Goal: Task Accomplishment & Management: Complete application form

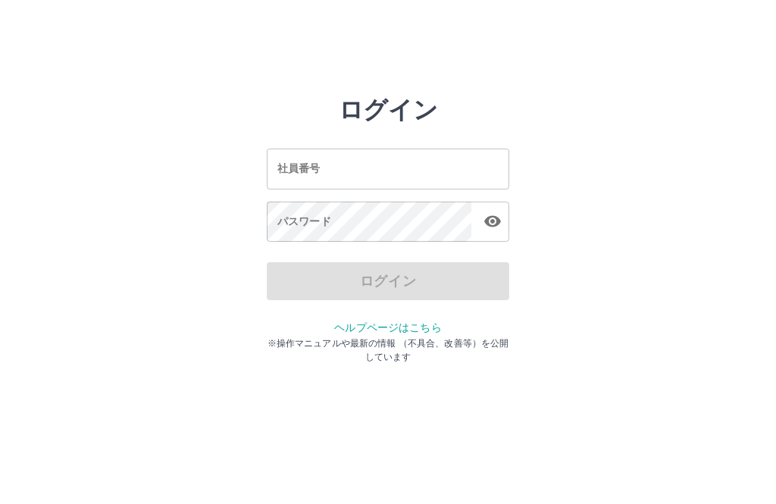
click at [336, 174] on input "社員番号" at bounding box center [388, 169] width 242 height 40
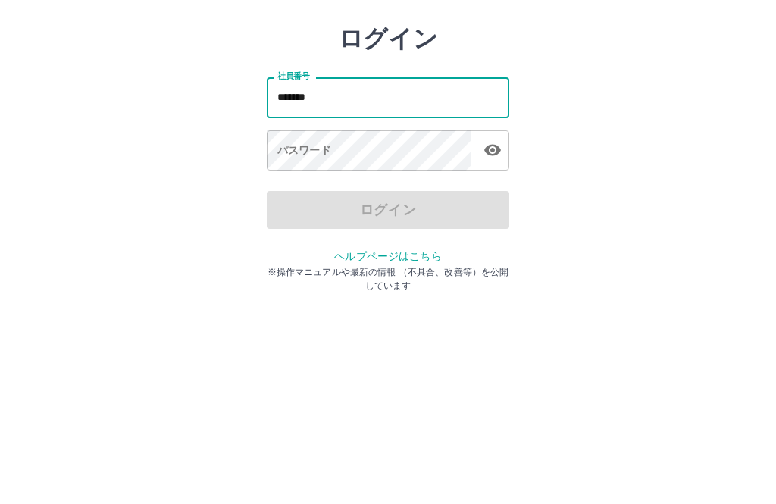
type input "*******"
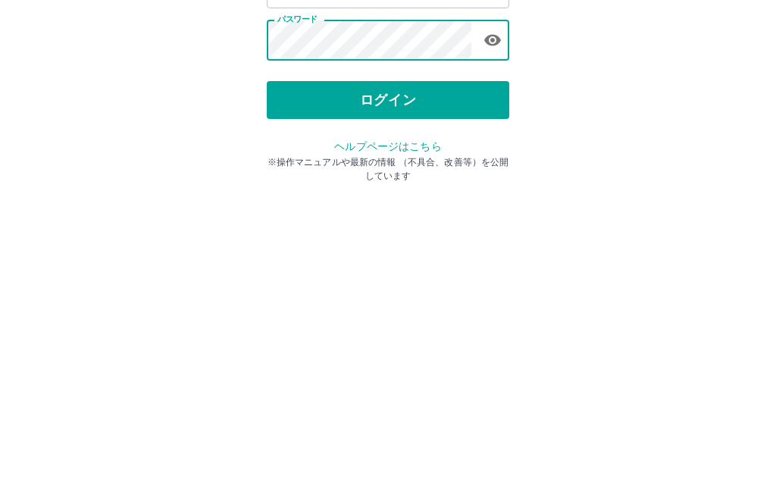
click at [411, 262] on button "ログイン" at bounding box center [388, 281] width 242 height 38
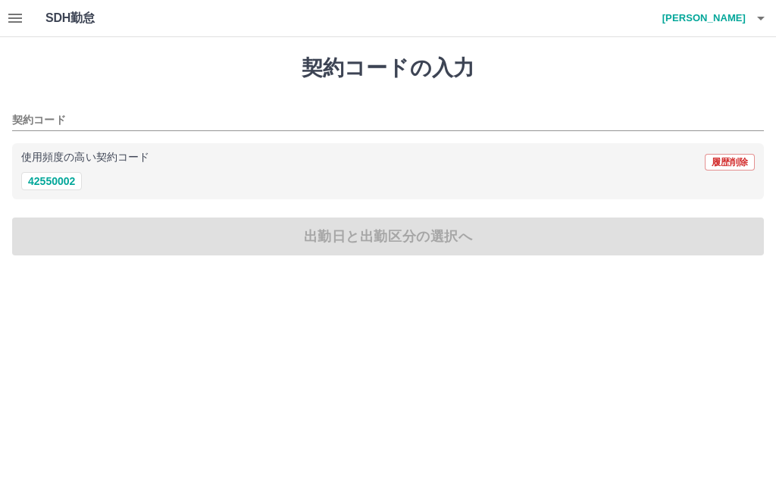
click at [68, 179] on button "42550002" at bounding box center [51, 181] width 61 height 18
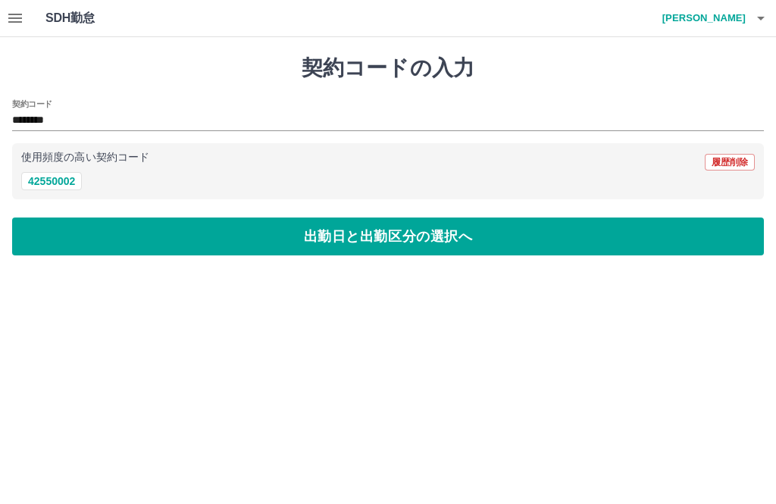
type input "********"
click at [204, 232] on button "出勤日と出勤区分の選択へ" at bounding box center [388, 236] width 752 height 38
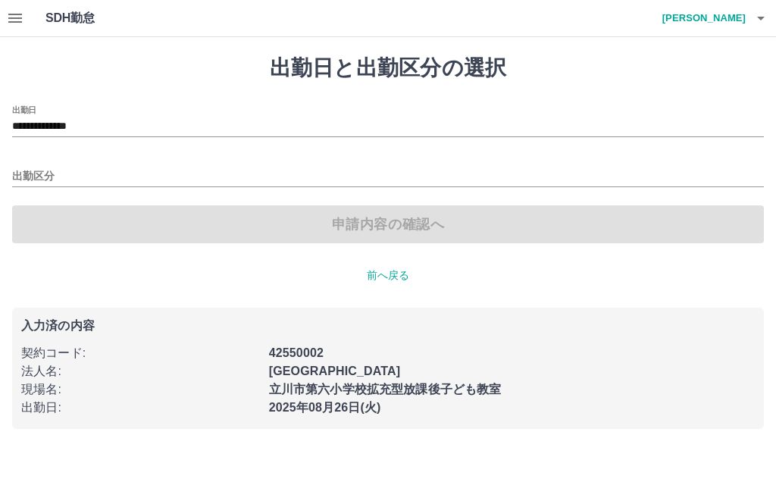
click at [43, 178] on input "出勤区分" at bounding box center [388, 176] width 752 height 19
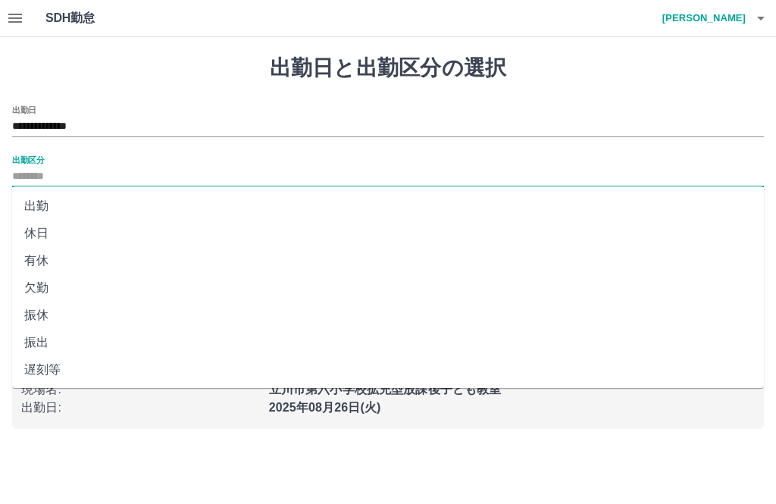
click at [38, 213] on li "出勤" at bounding box center [388, 205] width 752 height 27
type input "**"
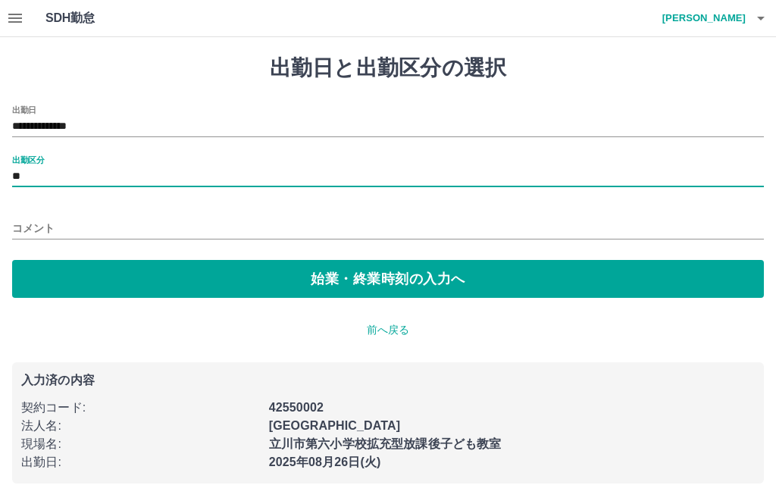
click at [180, 278] on button "始業・終業時刻の入力へ" at bounding box center [388, 279] width 752 height 38
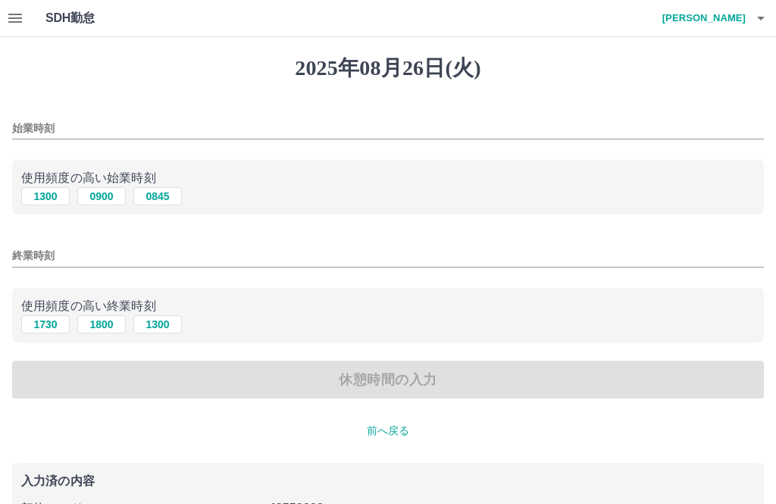
click at [59, 117] on input "始業時刻" at bounding box center [388, 128] width 752 height 22
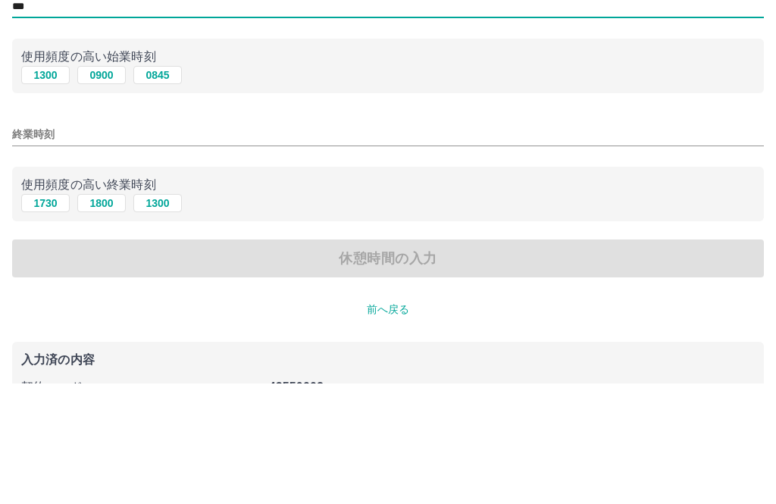
type input "***"
click at [108, 315] on button "1800" at bounding box center [101, 324] width 48 height 18
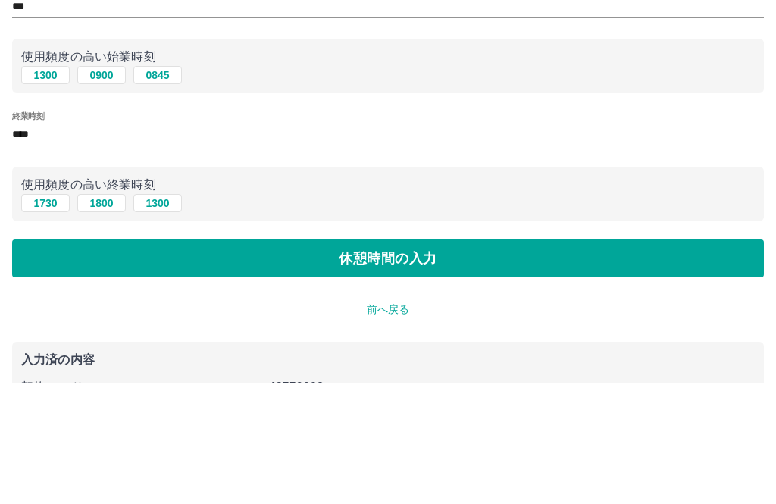
scroll to position [70, 0]
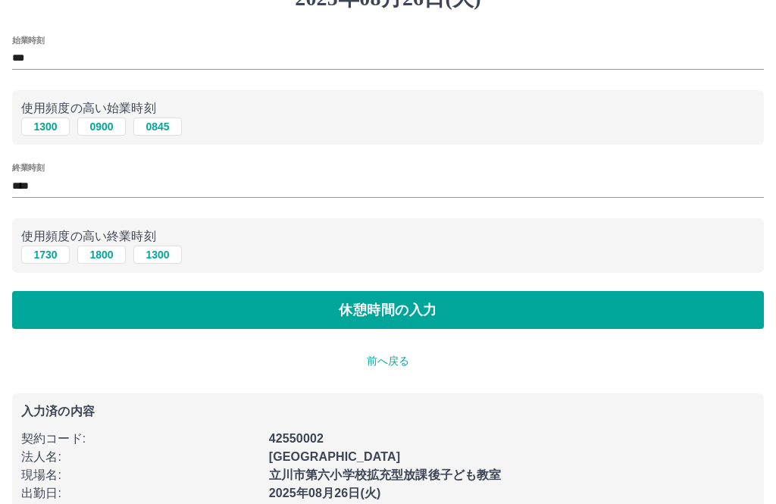
click at [46, 251] on button "1730" at bounding box center [45, 255] width 48 height 18
type input "****"
click at [476, 311] on button "休憩時間の入力" at bounding box center [388, 310] width 752 height 38
type input "****"
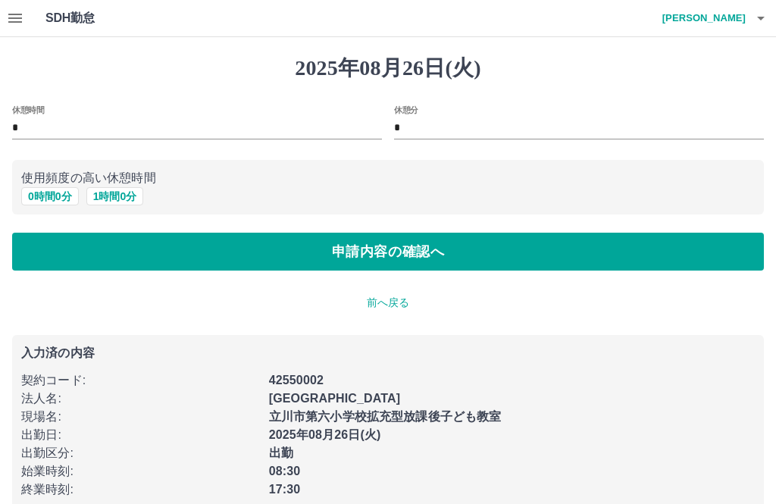
click at [327, 246] on button "申請内容の確認へ" at bounding box center [388, 252] width 752 height 38
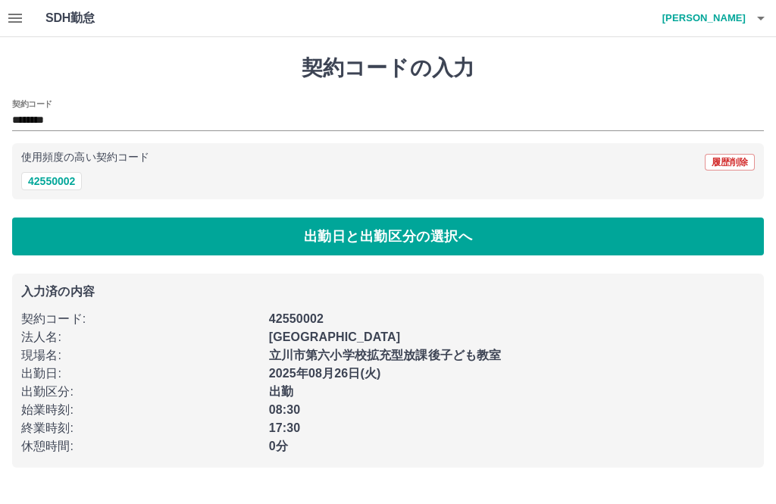
click at [285, 236] on button "出勤日と出勤区分の選択へ" at bounding box center [388, 236] width 752 height 38
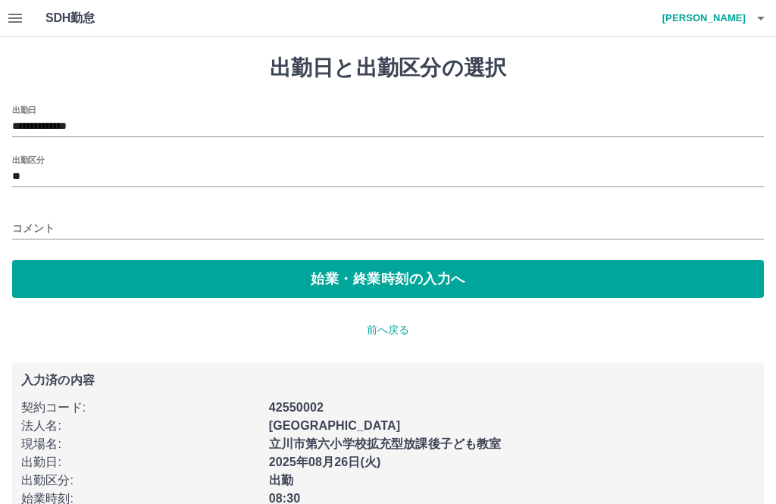
click at [291, 280] on button "始業・終業時刻の入力へ" at bounding box center [388, 279] width 752 height 38
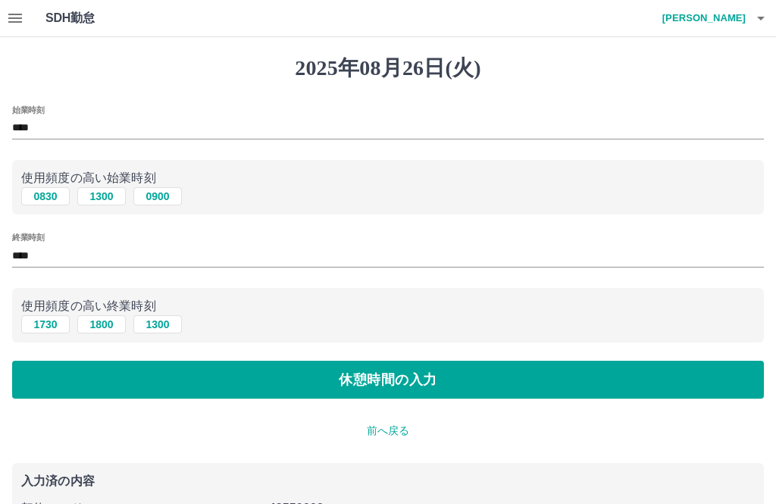
click at [40, 188] on button "0830" at bounding box center [45, 196] width 48 height 18
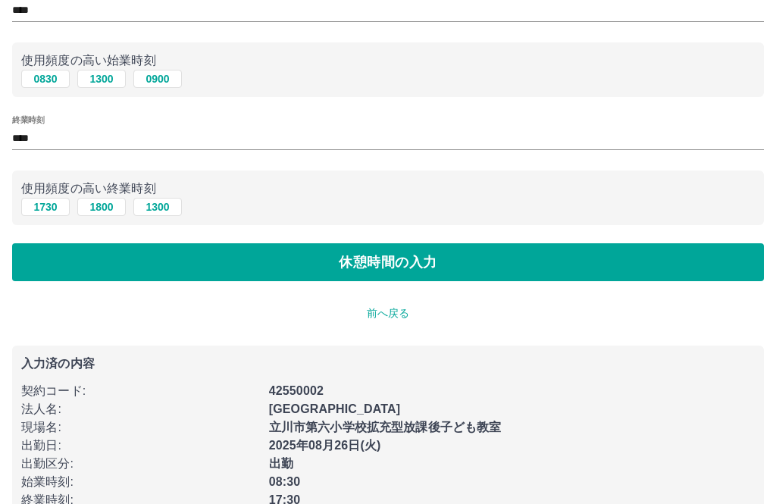
scroll to position [115, 0]
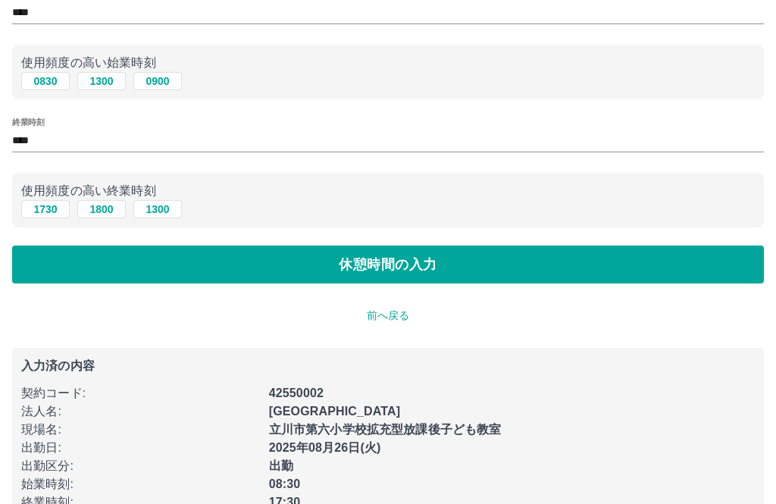
click at [284, 264] on button "休憩時間の入力" at bounding box center [388, 265] width 752 height 38
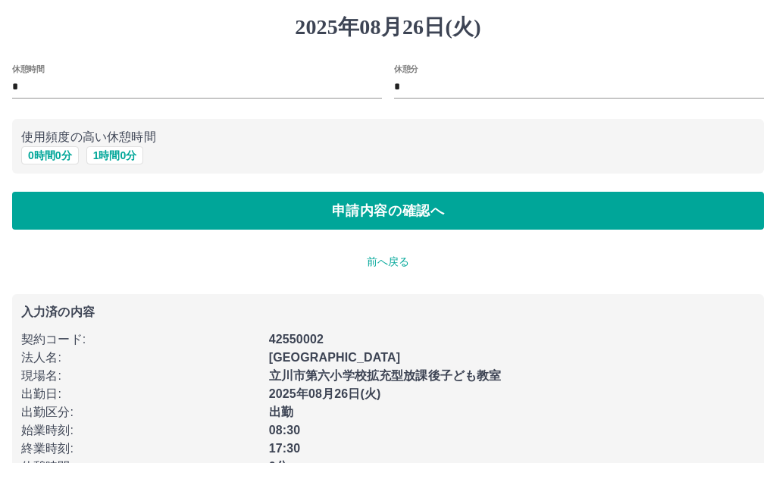
scroll to position [44, 0]
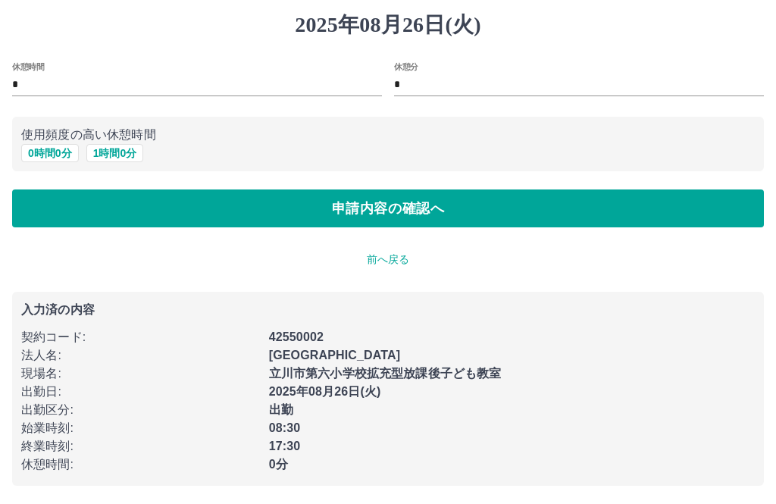
click at [120, 152] on button "1 時間 0 分" at bounding box center [115, 153] width 58 height 18
type input "*"
click at [347, 199] on button "申請内容の確認へ" at bounding box center [388, 208] width 752 height 38
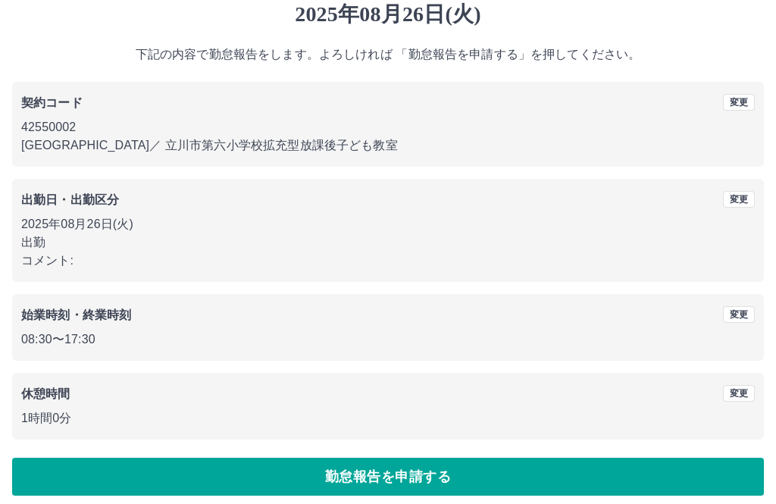
scroll to position [63, 0]
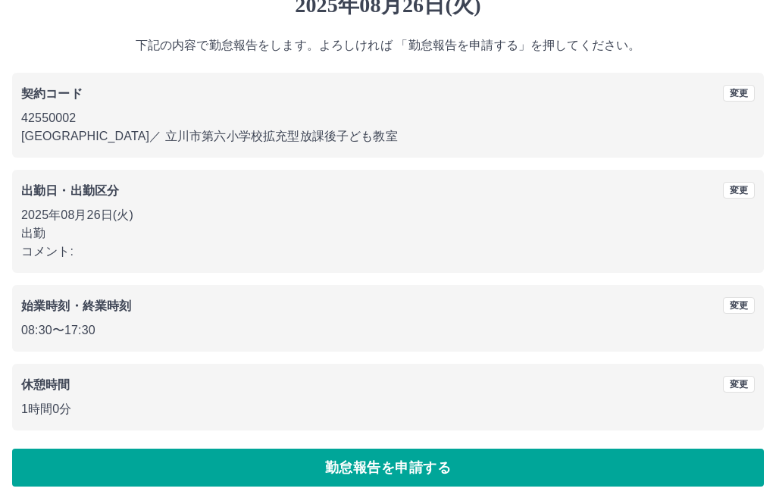
click at [532, 465] on button "勤怠報告を申請する" at bounding box center [388, 468] width 752 height 38
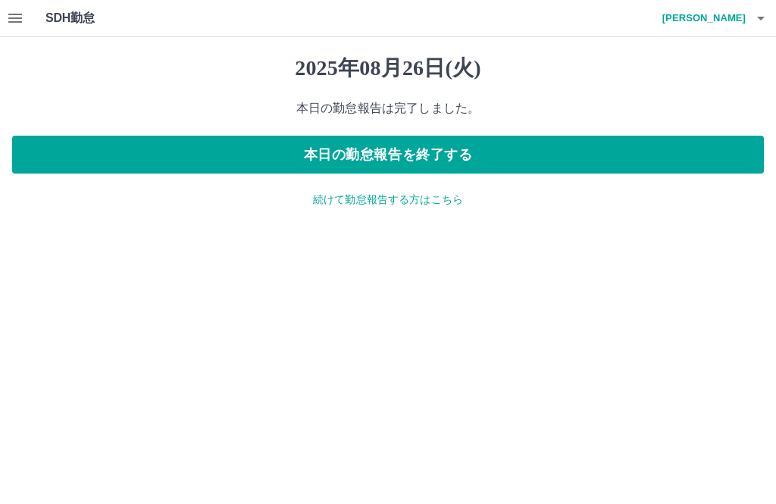
click at [426, 151] on button "本日の勤怠報告を終了する" at bounding box center [388, 155] width 752 height 38
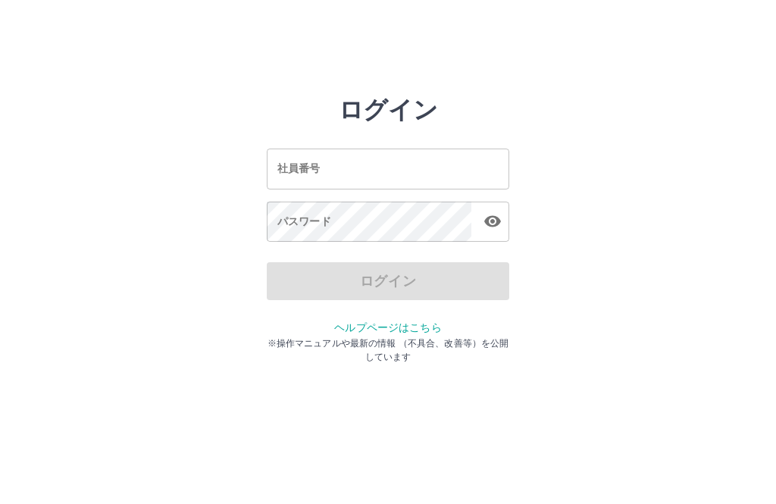
click at [388, 174] on input "社員番号" at bounding box center [388, 169] width 242 height 40
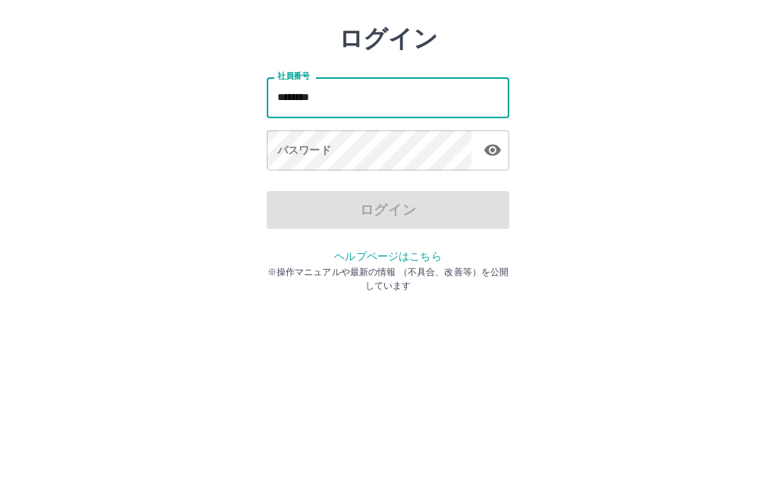
type input "*******"
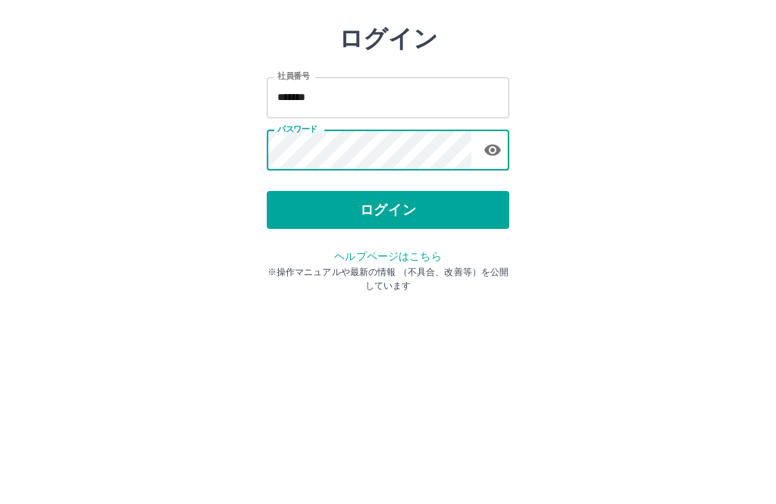
click at [702, 146] on div "ログイン 社員番号 ******* 社員番号 パスワード パスワード ログイン ヘルプページはこちら ※操作マニュアルや最新の情報 （不具合、改善等）を公開し…" at bounding box center [388, 216] width 776 height 242
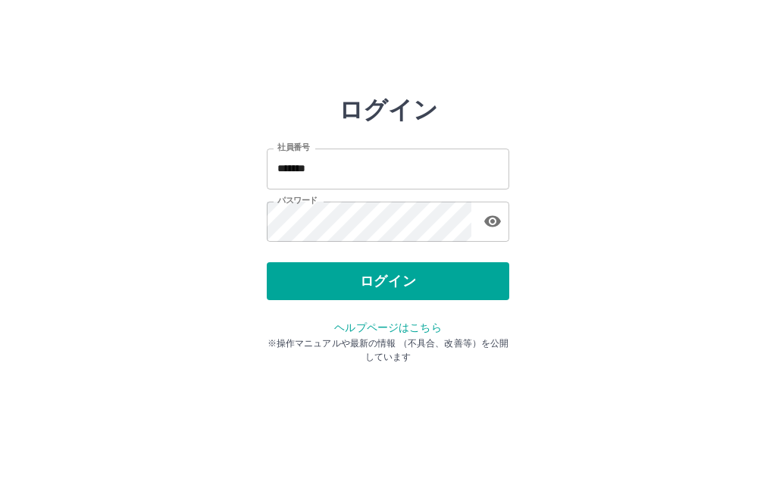
click at [443, 292] on button "ログイン" at bounding box center [388, 281] width 242 height 38
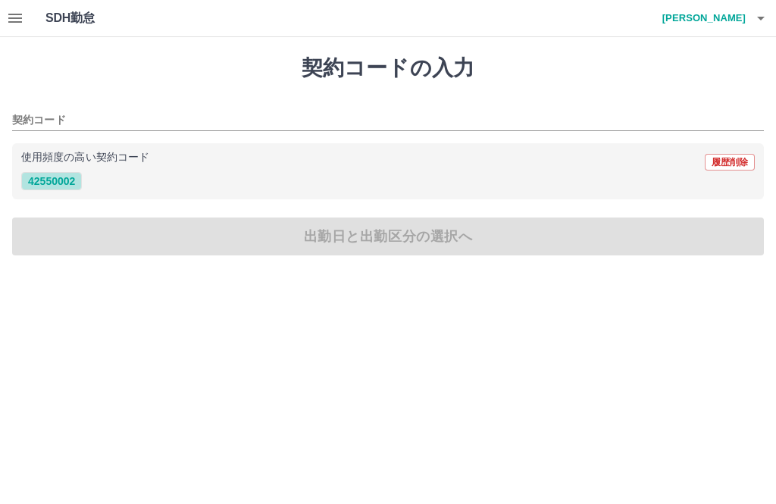
click at [67, 190] on button "42550002" at bounding box center [51, 181] width 61 height 18
type input "********"
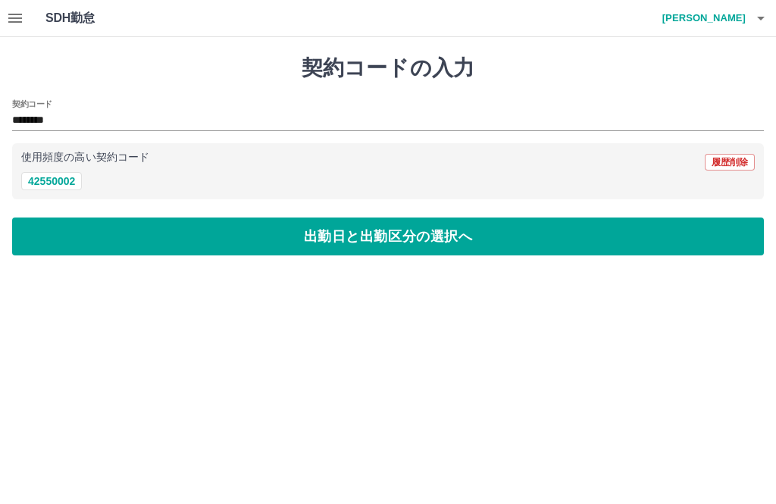
click at [499, 233] on button "出勤日と出勤区分の選択へ" at bounding box center [388, 236] width 752 height 38
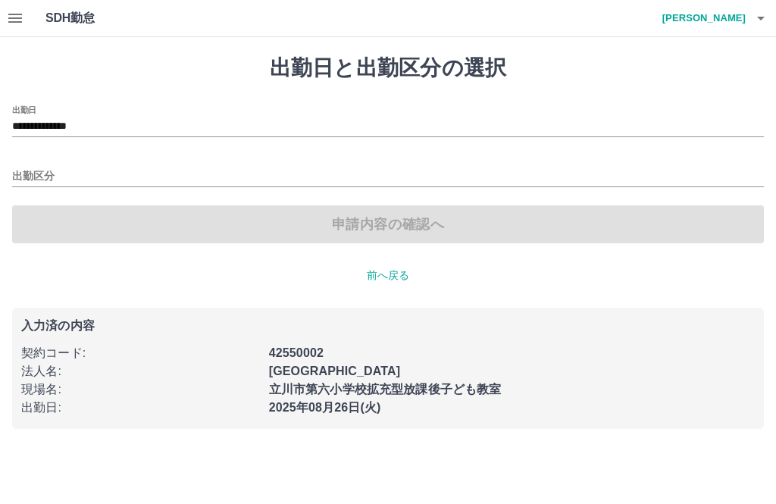
click at [56, 174] on input "出勤区分" at bounding box center [388, 176] width 752 height 19
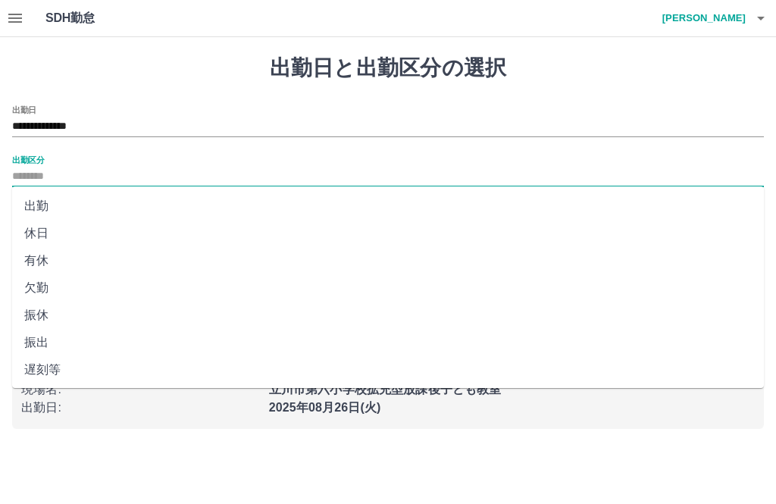
click at [42, 211] on li "出勤" at bounding box center [388, 205] width 752 height 27
type input "**"
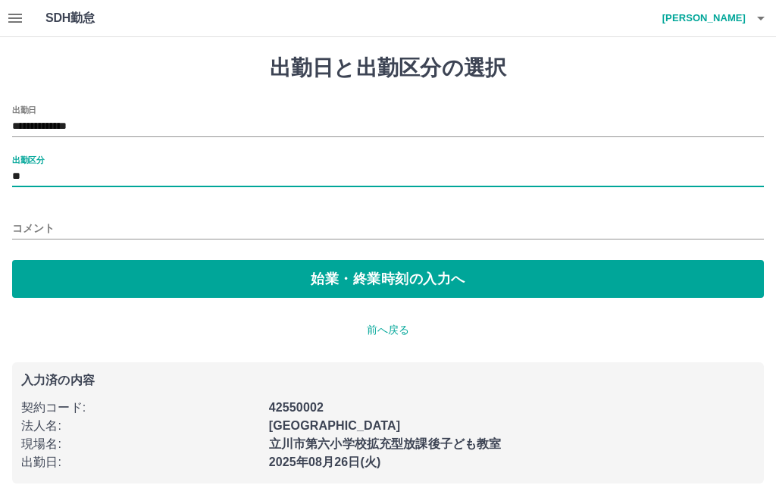
click at [724, 283] on button "始業・終業時刻の入力へ" at bounding box center [388, 279] width 752 height 38
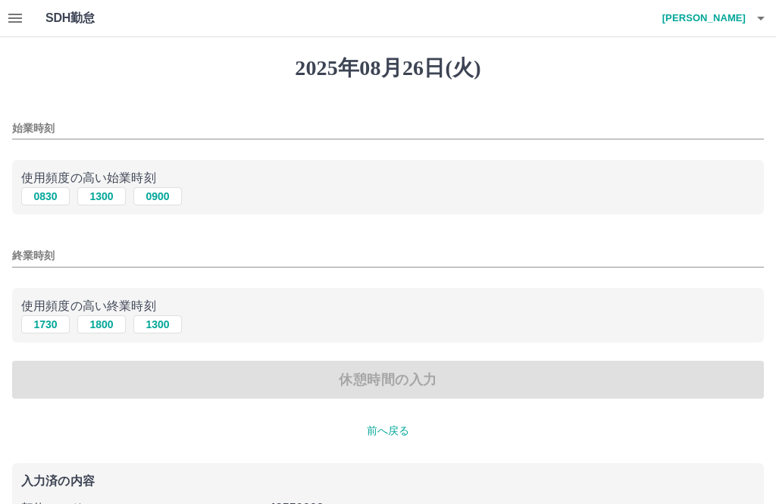
click at [283, 196] on div "0830 1300 0900" at bounding box center [388, 196] width 734 height 19
click at [43, 123] on input "始業時刻" at bounding box center [388, 128] width 752 height 22
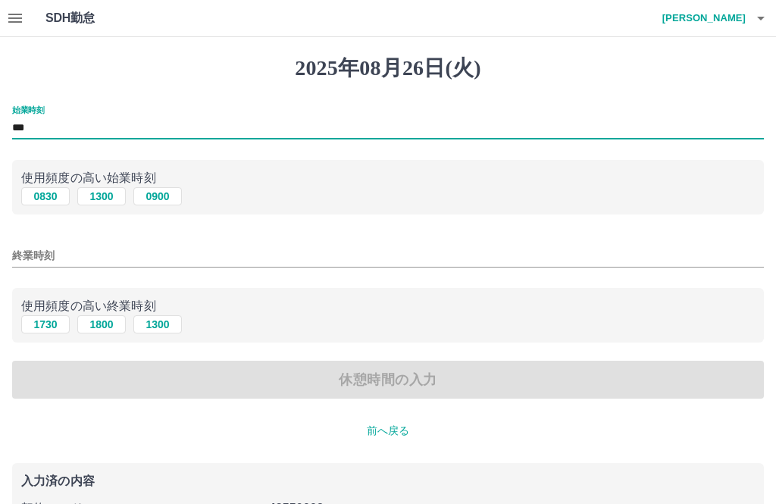
click at [683, 114] on div "始業時刻 ***" at bounding box center [388, 123] width 752 height 36
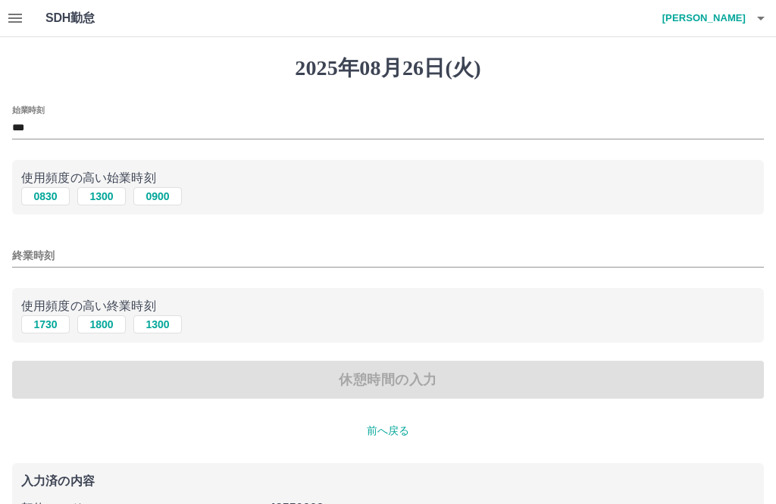
click at [15, 125] on input "***" at bounding box center [388, 128] width 752 height 22
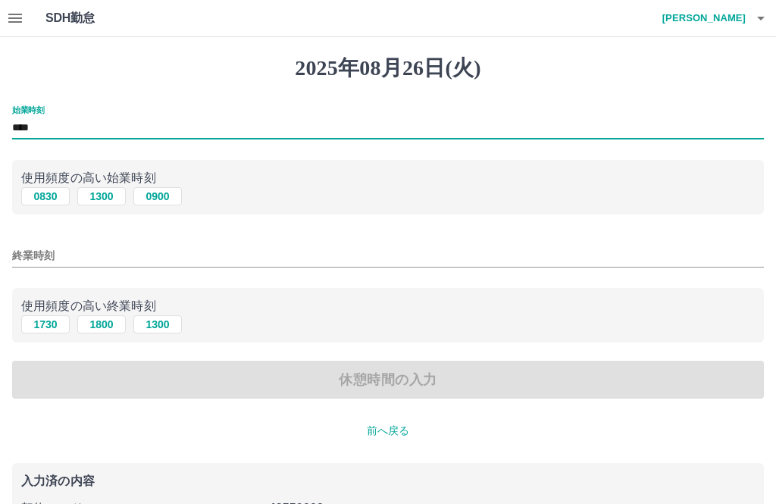
type input "****"
click at [655, 110] on div "始業時刻 ****" at bounding box center [388, 123] width 752 height 36
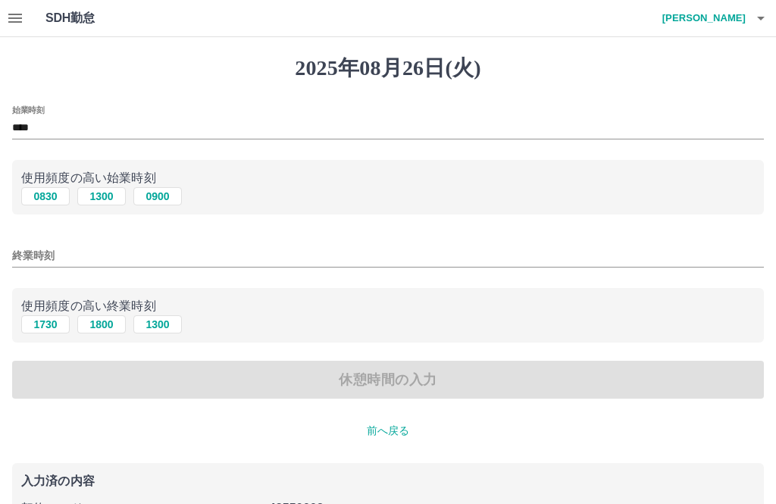
click at [168, 326] on button "1300" at bounding box center [157, 324] width 48 height 18
type input "****"
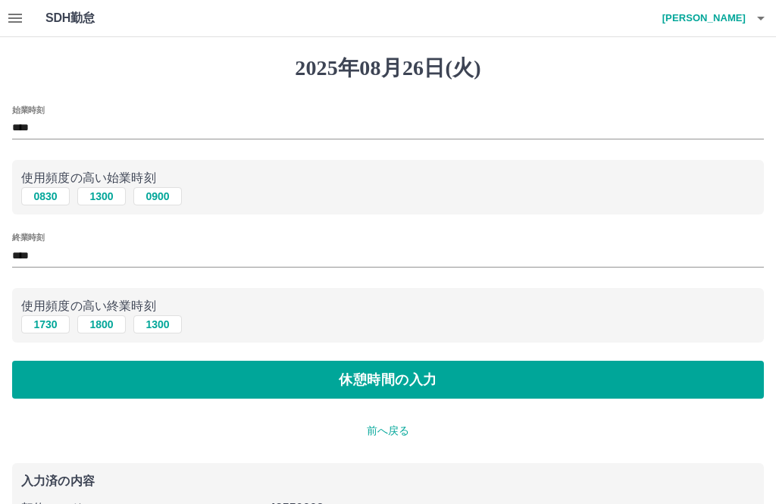
click at [640, 383] on button "休憩時間の入力" at bounding box center [388, 380] width 752 height 38
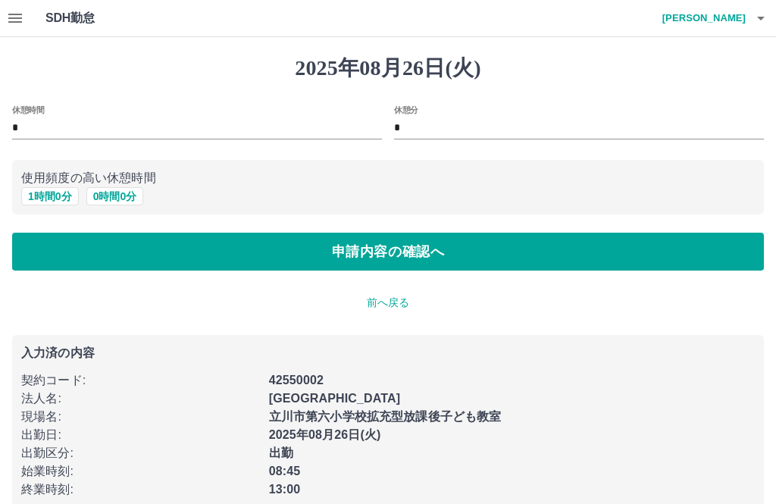
click at [119, 196] on button "0 時間 0 分" at bounding box center [115, 196] width 58 height 18
click at [626, 264] on button "申請内容の確認へ" at bounding box center [388, 252] width 752 height 38
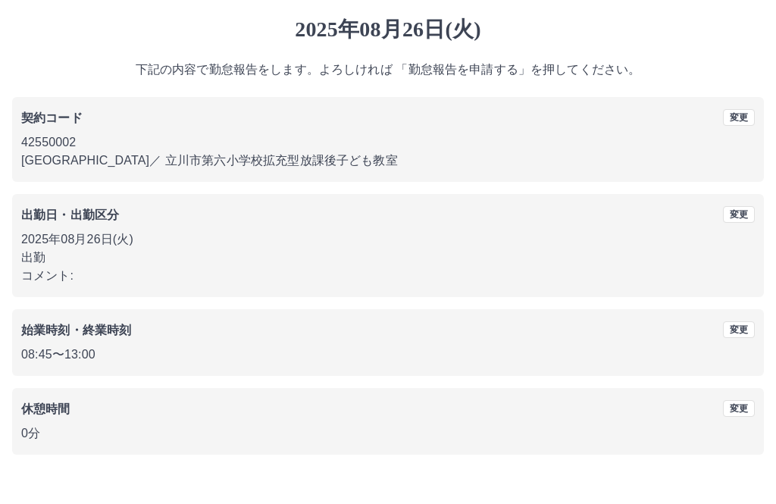
scroll to position [14, 0]
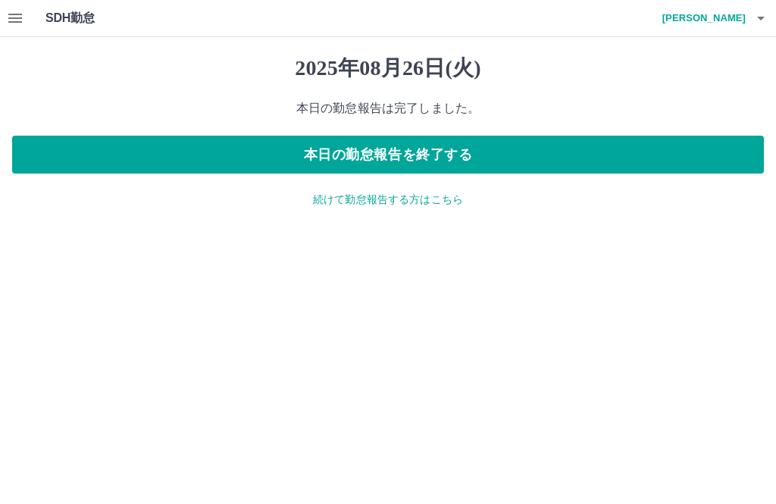
click at [572, 155] on button "本日の勤怠報告を終了する" at bounding box center [388, 155] width 752 height 38
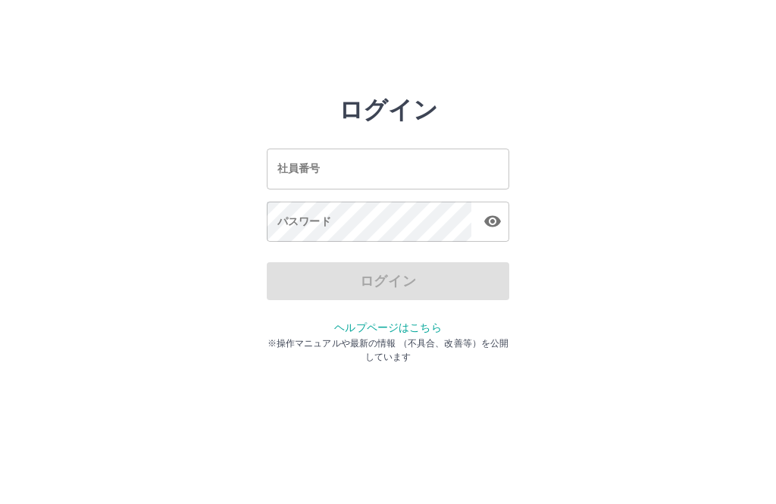
click at [378, 168] on input "社員番号" at bounding box center [388, 169] width 242 height 40
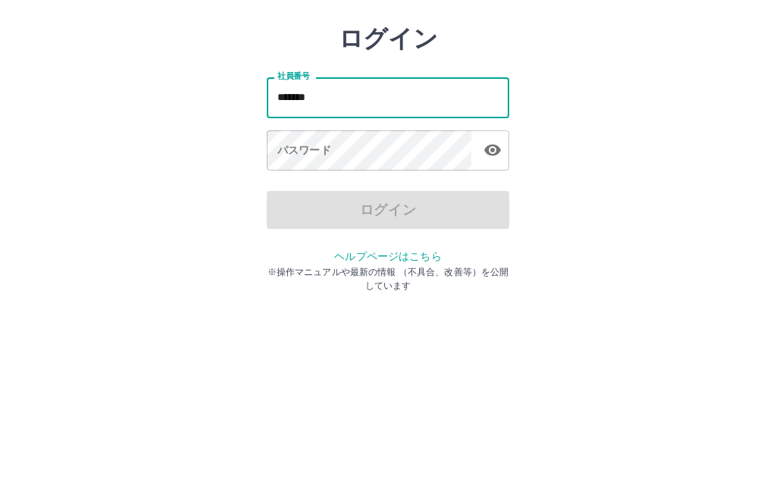
type input "*******"
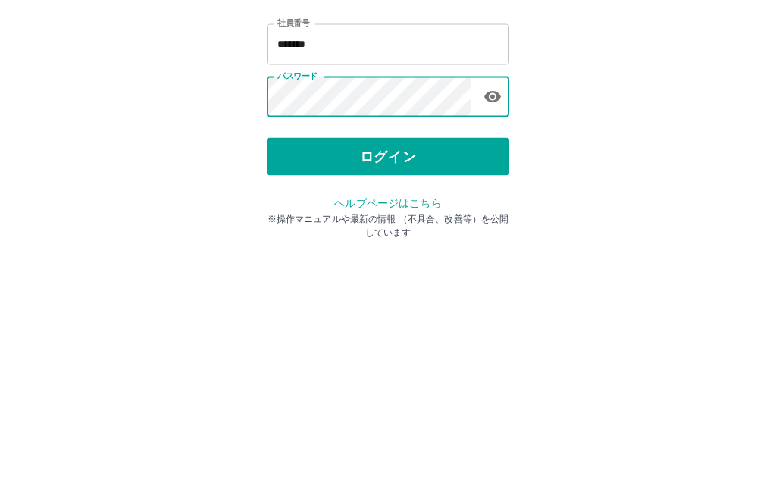
click at [440, 262] on button "ログイン" at bounding box center [388, 281] width 242 height 38
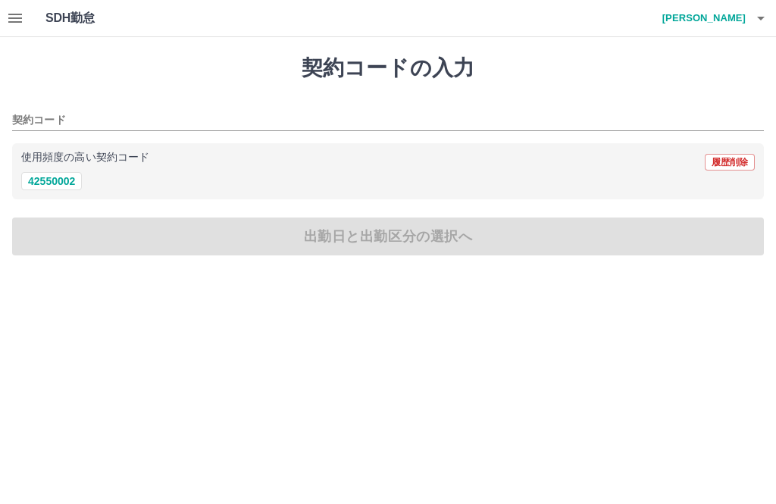
click at [55, 174] on button "42550002" at bounding box center [51, 181] width 61 height 18
type input "********"
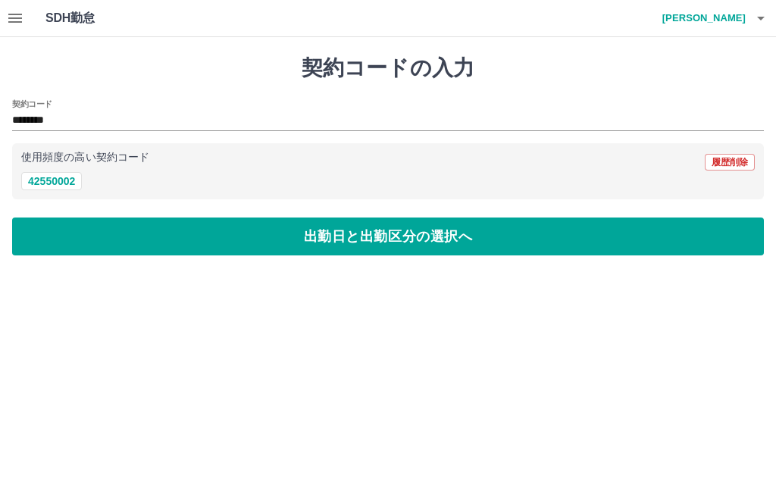
click at [543, 239] on button "出勤日と出勤区分の選択へ" at bounding box center [388, 236] width 752 height 38
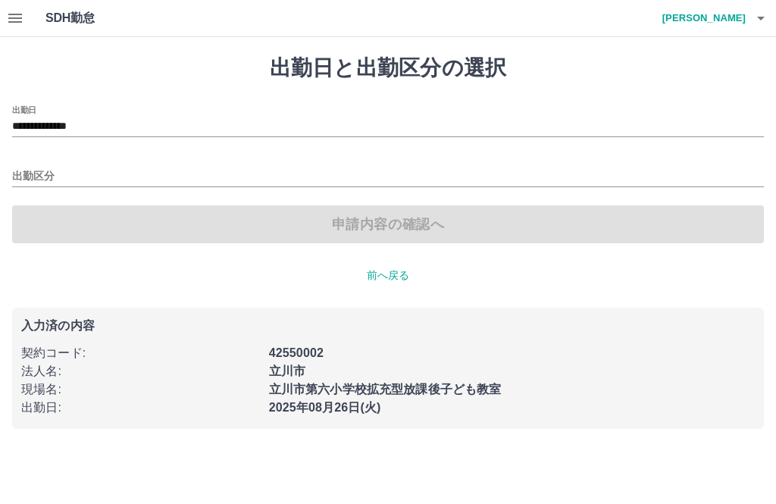
click at [78, 164] on div "出勤区分" at bounding box center [388, 171] width 752 height 32
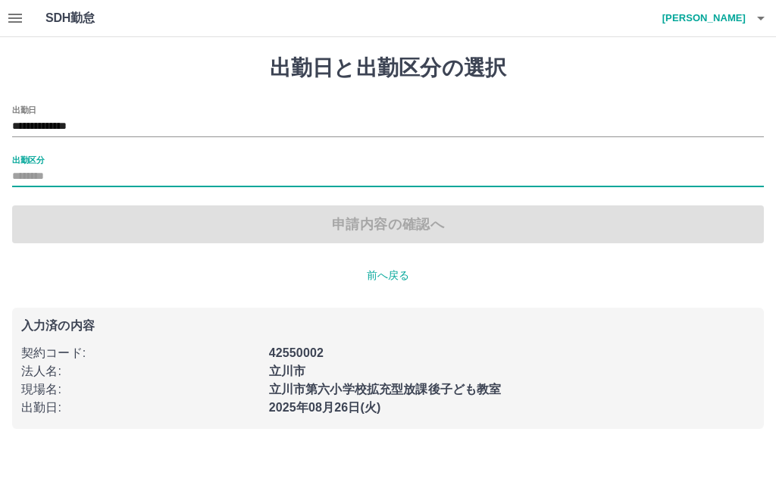
click at [77, 179] on input "出勤区分" at bounding box center [388, 176] width 752 height 19
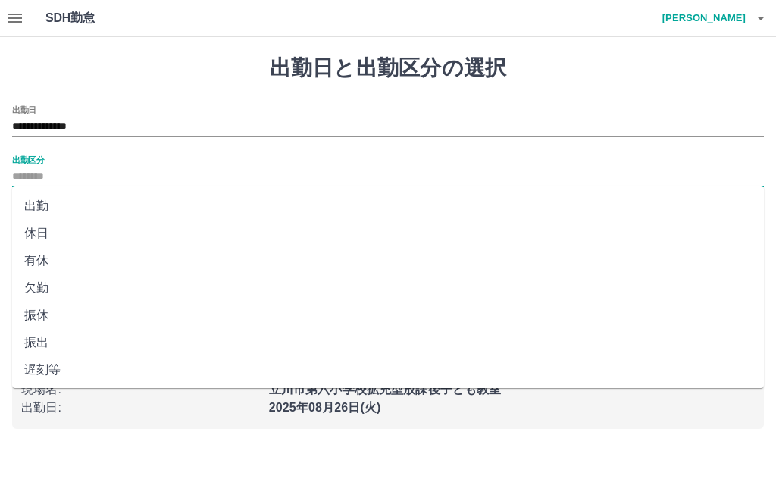
click at [95, 214] on li "出勤" at bounding box center [388, 205] width 752 height 27
type input "**"
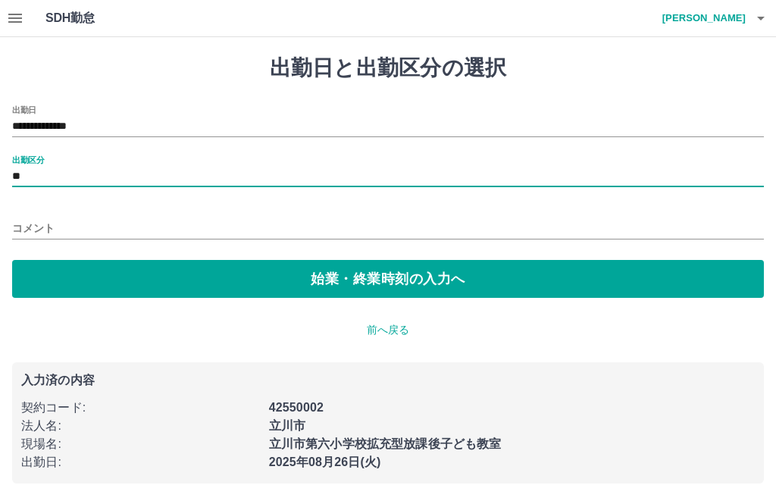
click at [418, 274] on button "始業・終業時刻の入力へ" at bounding box center [388, 279] width 752 height 38
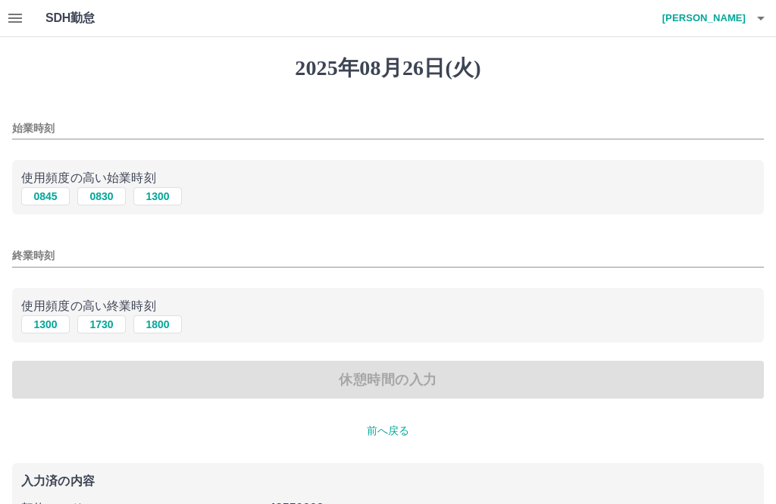
click at [39, 195] on button "0845" at bounding box center [45, 196] width 48 height 18
type input "****"
click at [30, 327] on button "1300" at bounding box center [45, 324] width 48 height 18
type input "****"
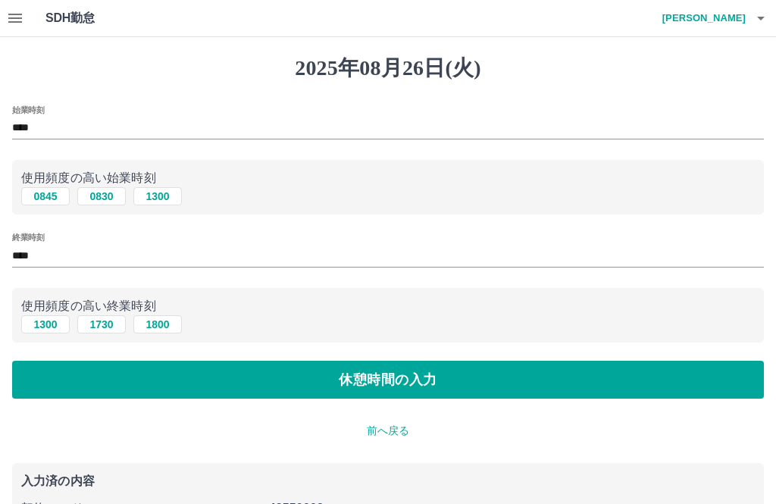
click at [467, 377] on button "休憩時間の入力" at bounding box center [388, 380] width 752 height 38
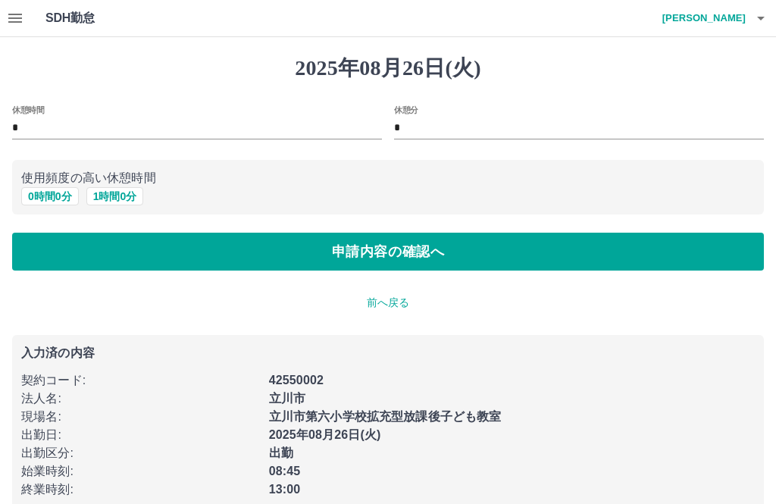
click at [56, 196] on button "0 時間 0 分" at bounding box center [50, 196] width 58 height 18
click at [555, 255] on button "申請内容の確認へ" at bounding box center [388, 252] width 752 height 38
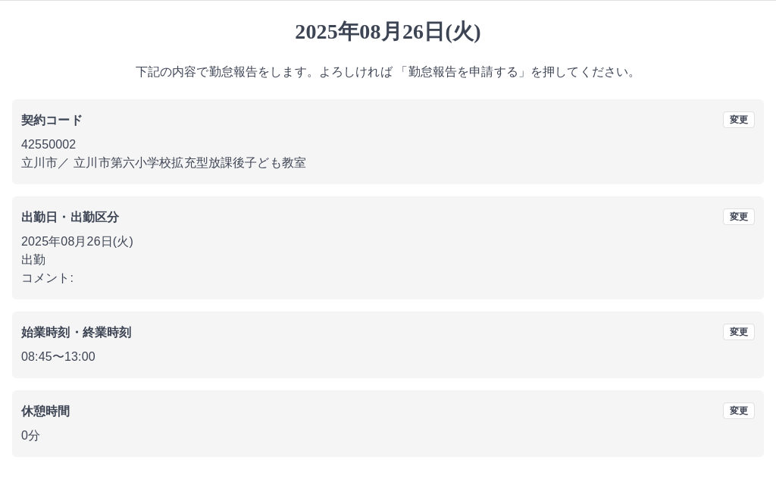
scroll to position [14, 0]
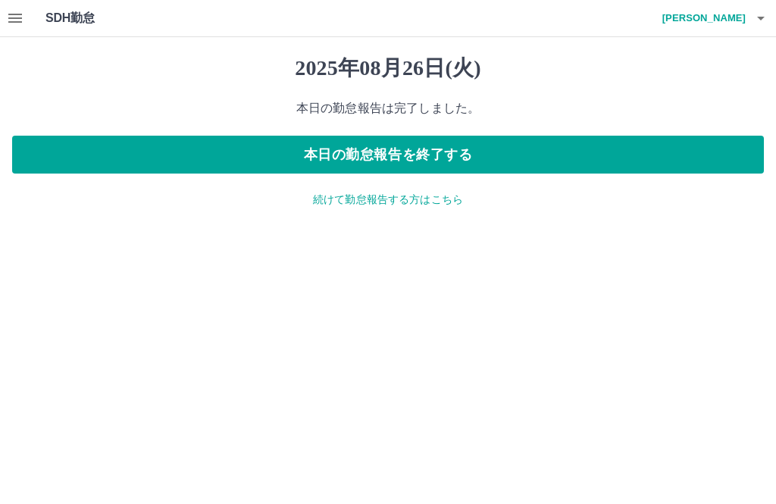
click at [717, 152] on button "本日の勤怠報告を終了する" at bounding box center [388, 155] width 752 height 38
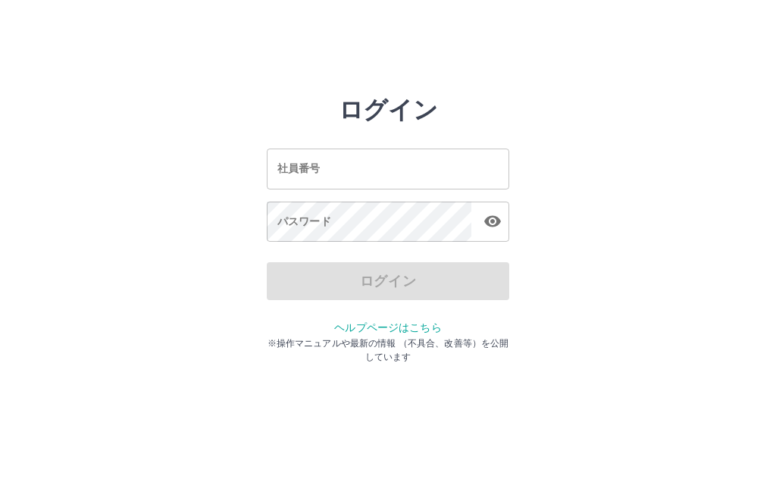
click at [362, 182] on input "社員番号" at bounding box center [388, 169] width 242 height 40
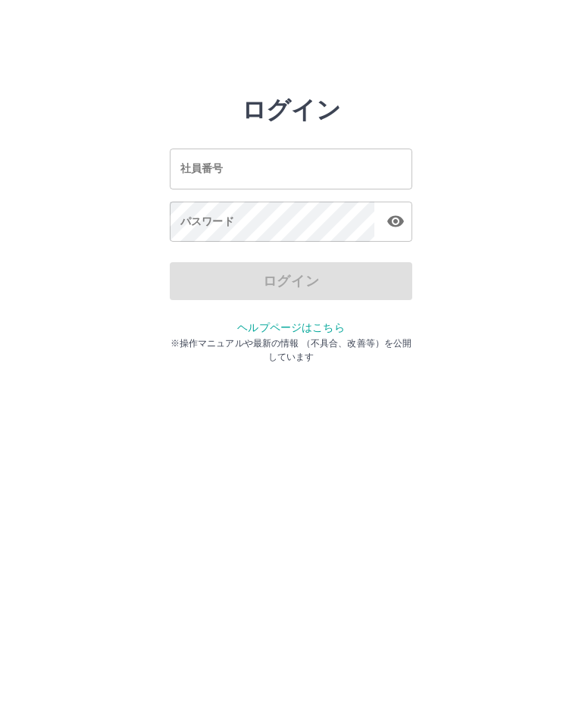
click at [344, 174] on input "社員番号" at bounding box center [291, 169] width 242 height 40
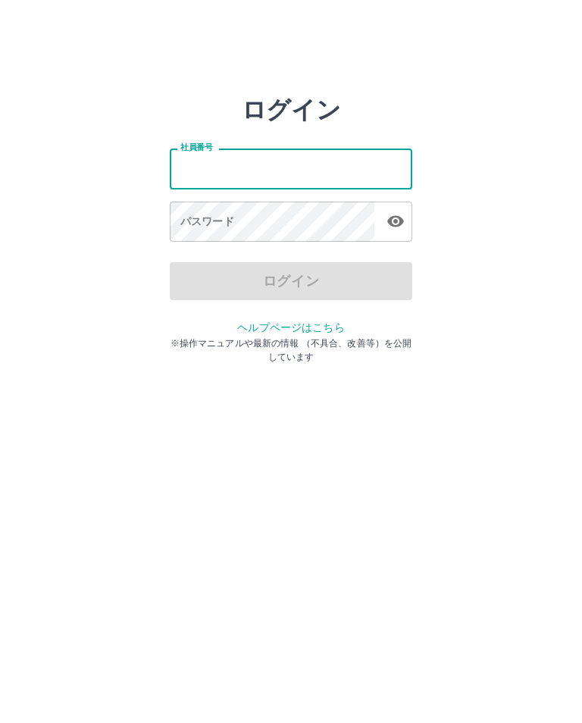
click at [339, 167] on input "社員番号" at bounding box center [291, 169] width 242 height 40
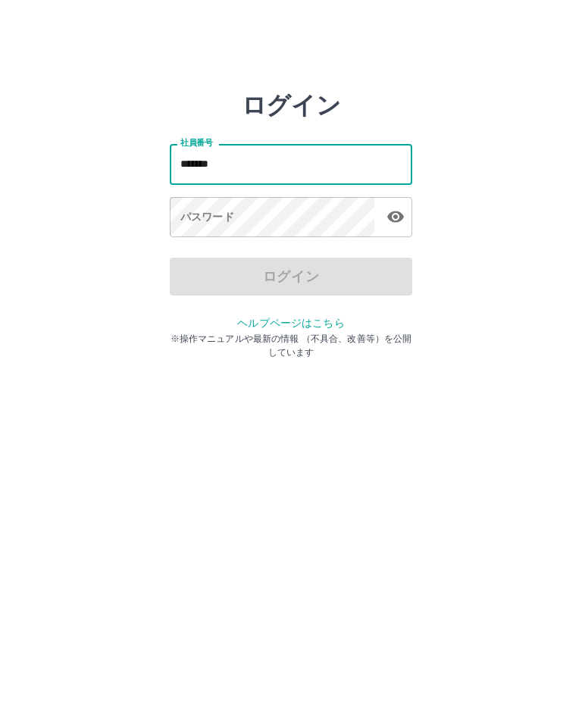
type input "*******"
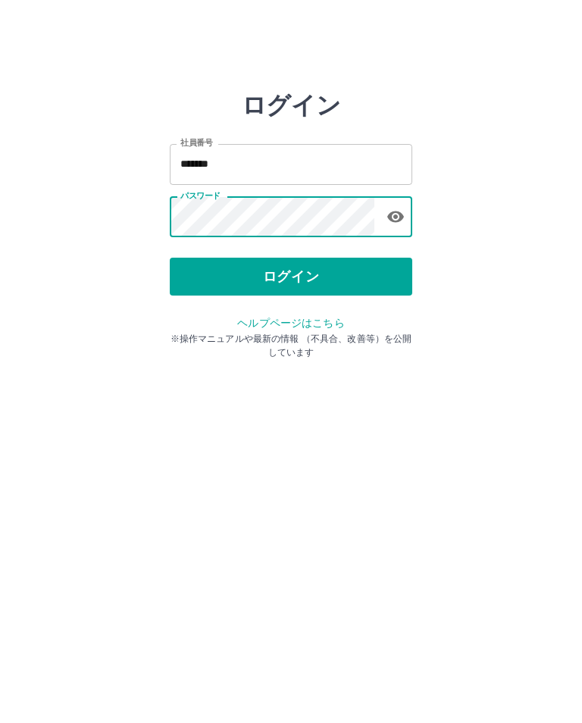
click at [352, 268] on button "ログイン" at bounding box center [291, 281] width 242 height 38
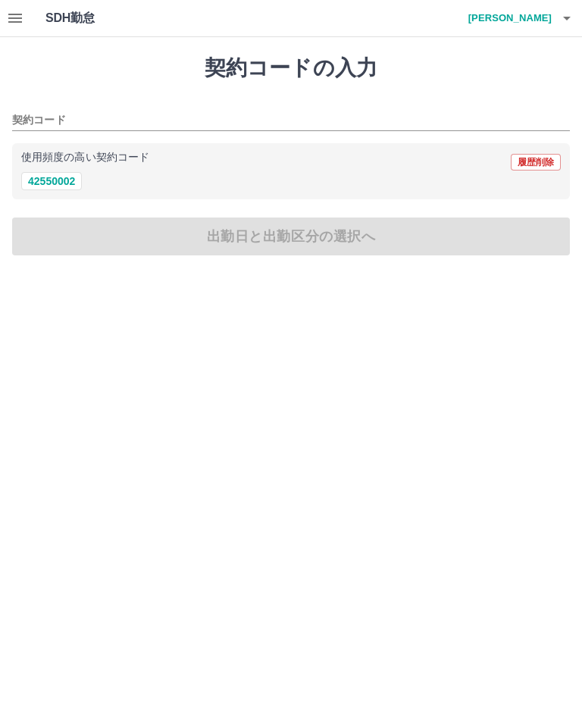
click at [47, 184] on button "42550002" at bounding box center [51, 181] width 61 height 18
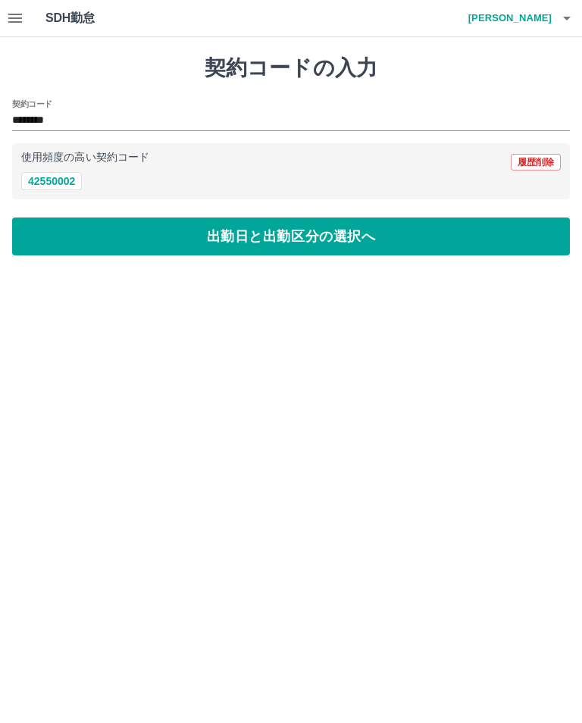
type input "********"
click at [161, 236] on button "出勤日と出勤区分の選択へ" at bounding box center [291, 236] width 558 height 38
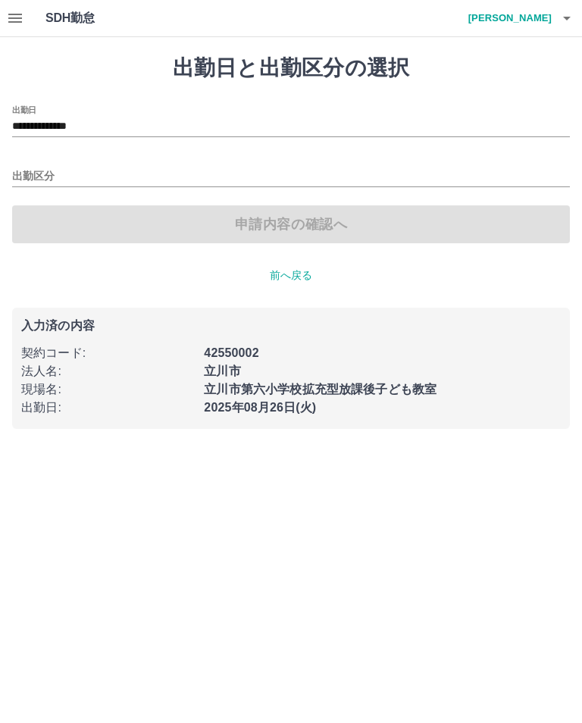
click at [100, 174] on input "出勤区分" at bounding box center [291, 176] width 558 height 19
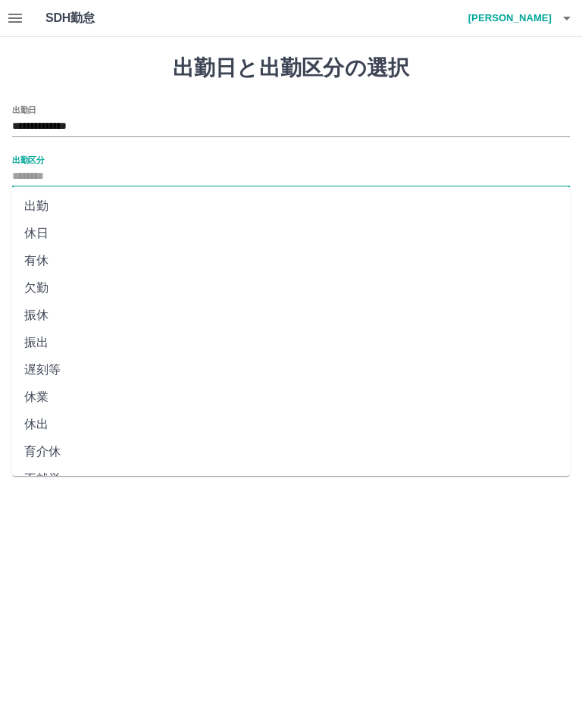
click at [50, 208] on li "出勤" at bounding box center [291, 205] width 558 height 27
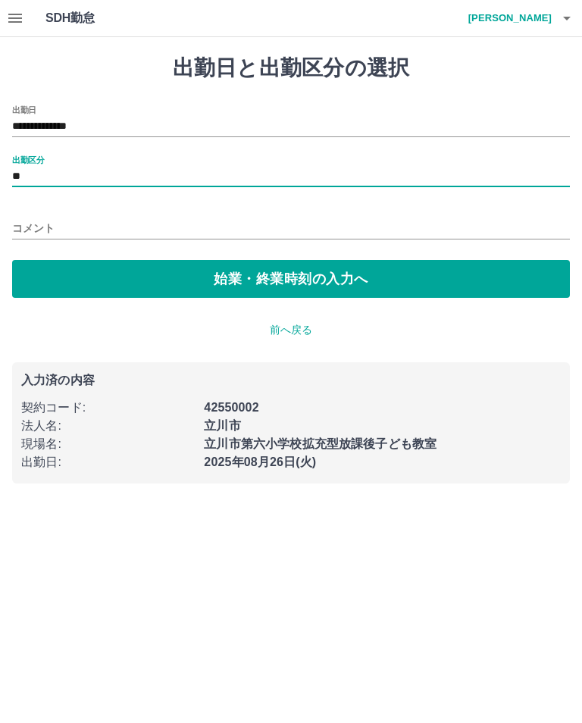
type input "**"
click at [202, 281] on button "始業・終業時刻の入力へ" at bounding box center [291, 279] width 558 height 38
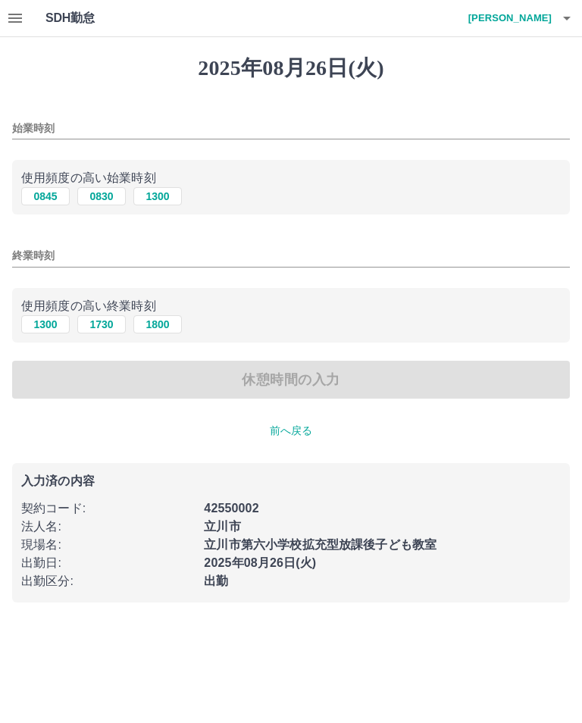
click at [152, 127] on input "始業時刻" at bounding box center [291, 128] width 558 height 22
type input "****"
click at [159, 327] on button "1800" at bounding box center [157, 324] width 48 height 18
type input "****"
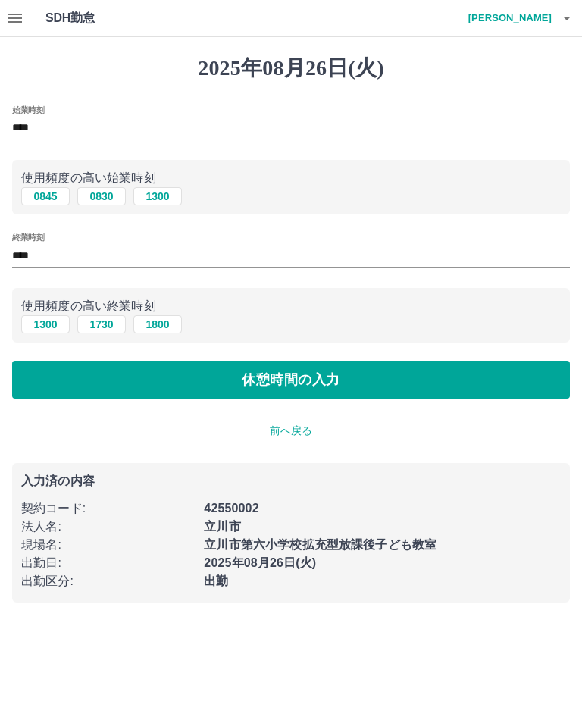
click at [301, 398] on button "休憩時間の入力" at bounding box center [291, 380] width 558 height 38
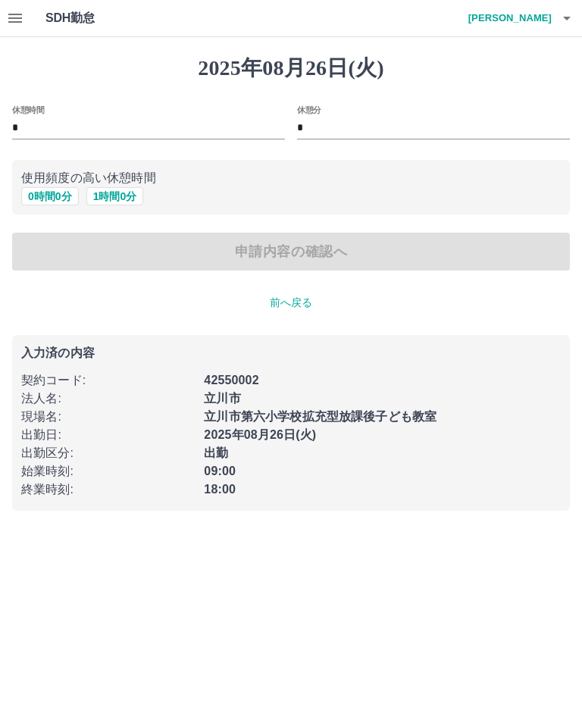
click at [375, 386] on div "立川市" at bounding box center [378, 393] width 366 height 27
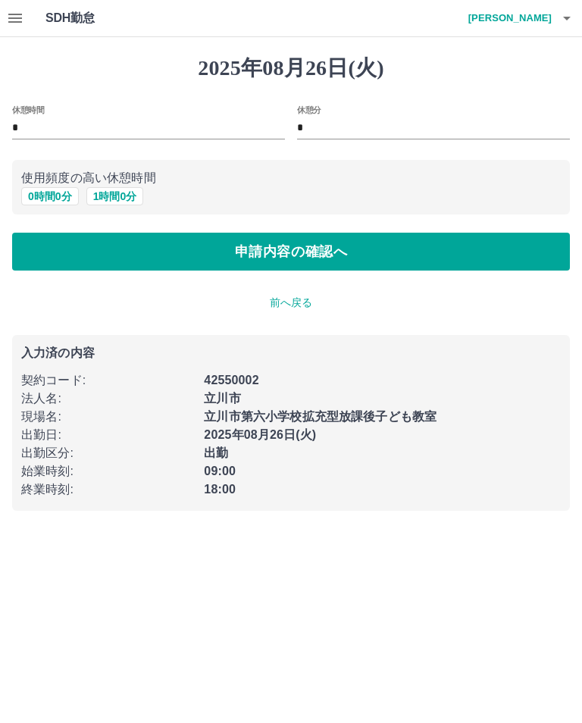
click at [120, 196] on button "1 時間 0 分" at bounding box center [115, 196] width 58 height 18
type input "*"
click at [213, 253] on button "申請内容の確認へ" at bounding box center [291, 252] width 558 height 38
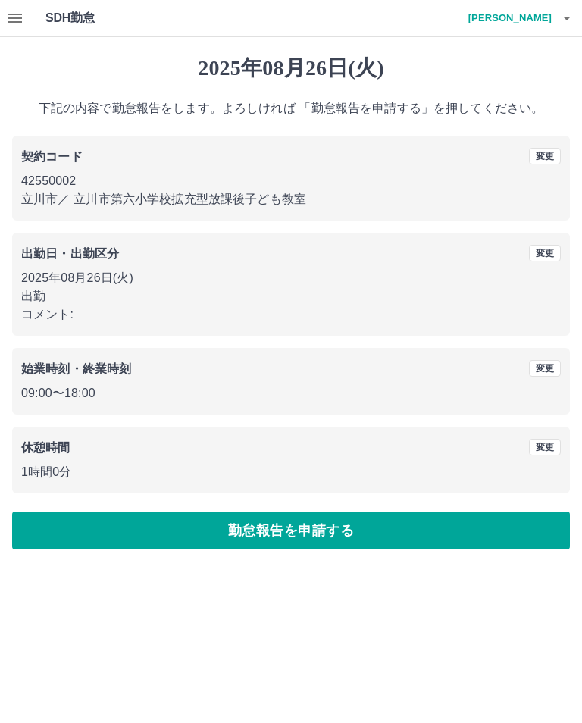
click at [364, 538] on button "勤怠報告を申請する" at bounding box center [291, 530] width 558 height 38
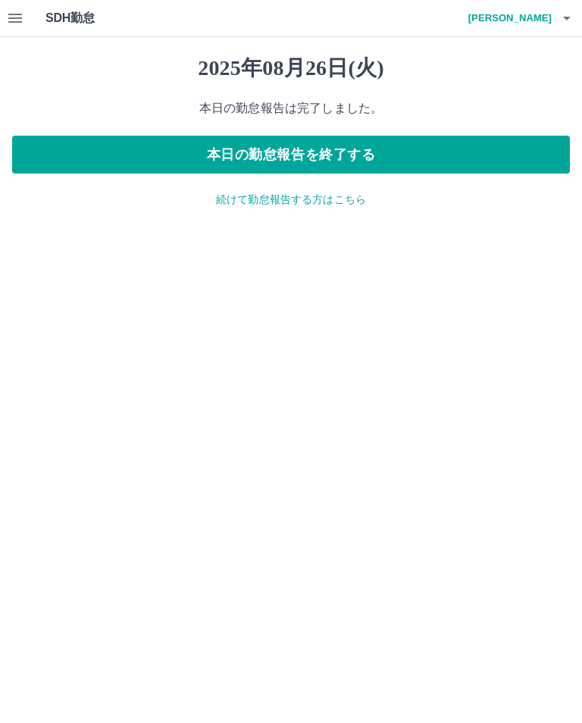
click at [417, 155] on button "本日の勤怠報告を終了する" at bounding box center [291, 155] width 558 height 38
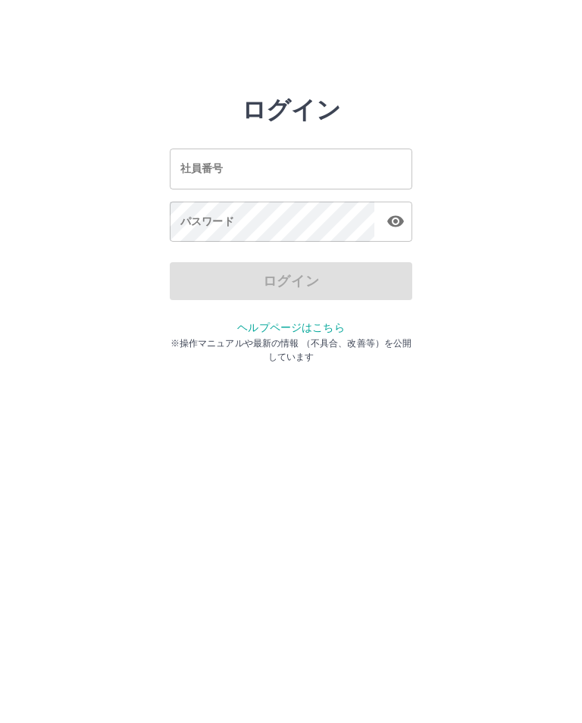
click at [203, 174] on div "社員番号 社員番号" at bounding box center [291, 169] width 242 height 40
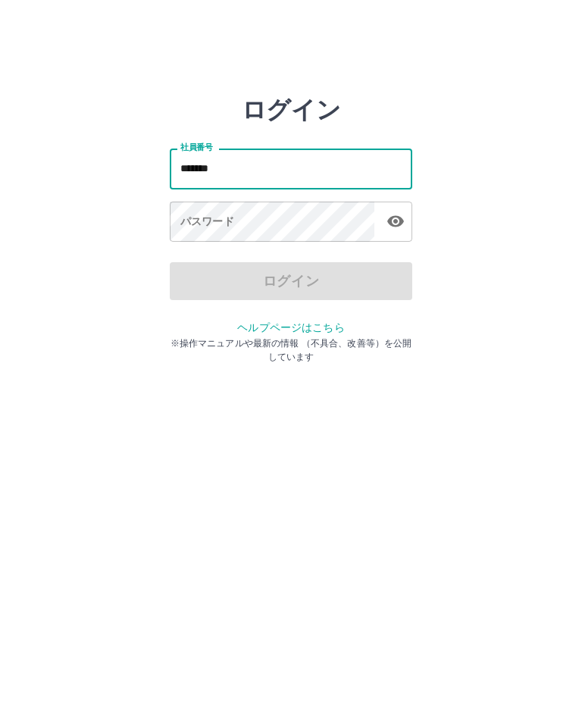
type input "*******"
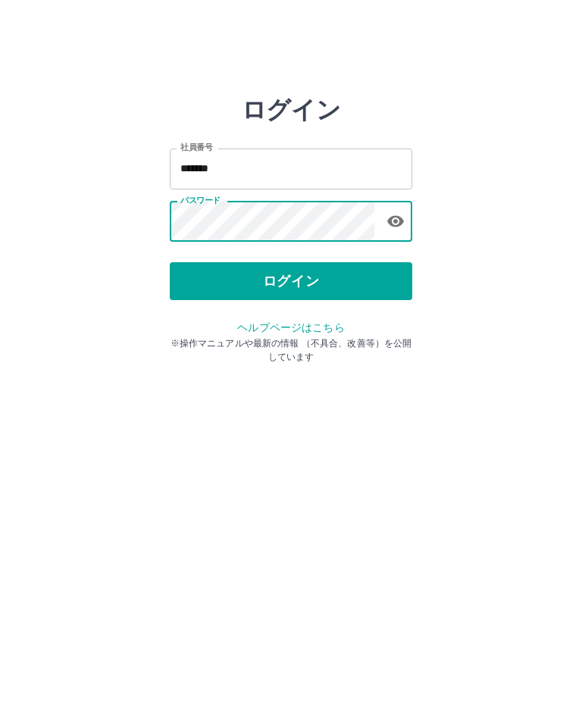
click at [429, 338] on html "ログイン 社員番号 ******* 社員番号 パスワード パスワード ログイン ヘルプページはこちら ※操作マニュアルや最新の情報 （不具合、改善等）を公開し…" at bounding box center [291, 169] width 582 height 338
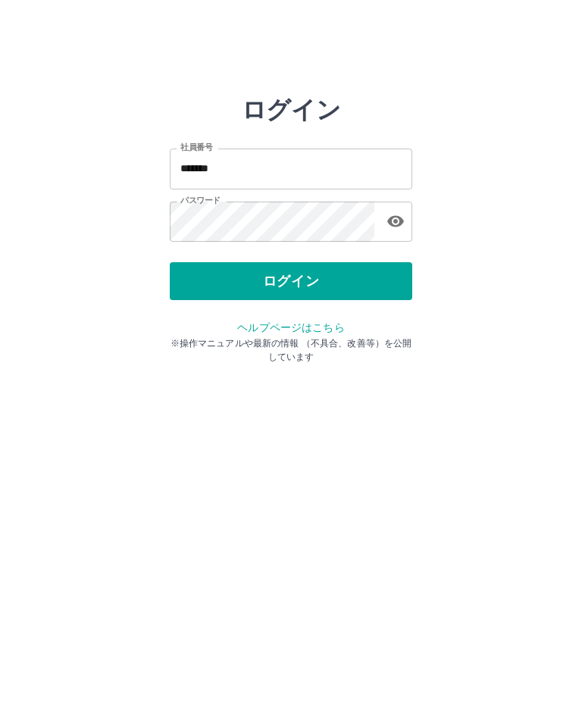
click at [284, 282] on button "ログイン" at bounding box center [291, 281] width 242 height 38
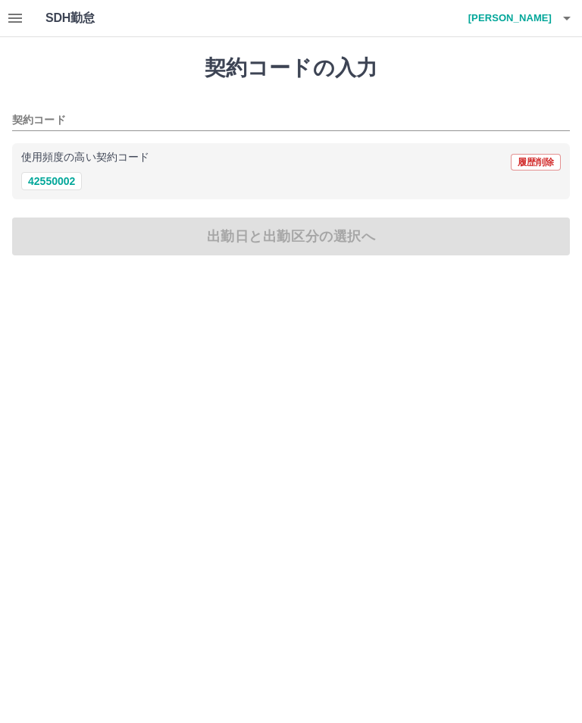
click at [55, 180] on button "42550002" at bounding box center [51, 181] width 61 height 18
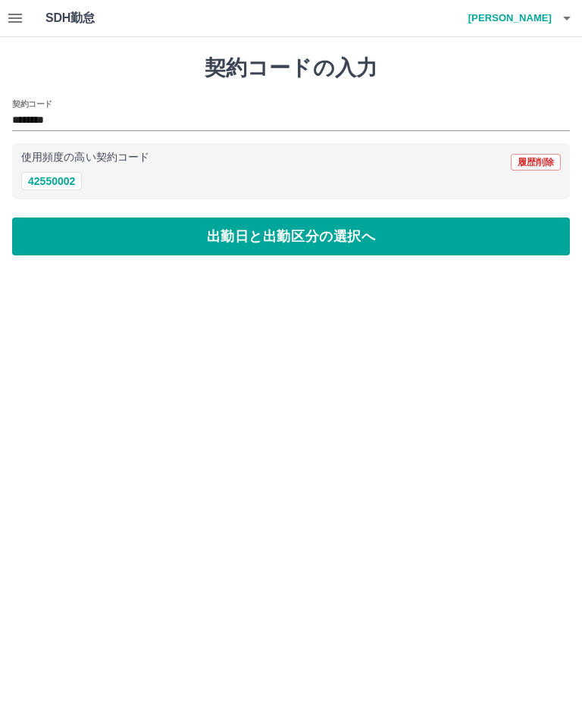
type input "********"
click at [274, 237] on button "出勤日と出勤区分の選択へ" at bounding box center [291, 236] width 558 height 38
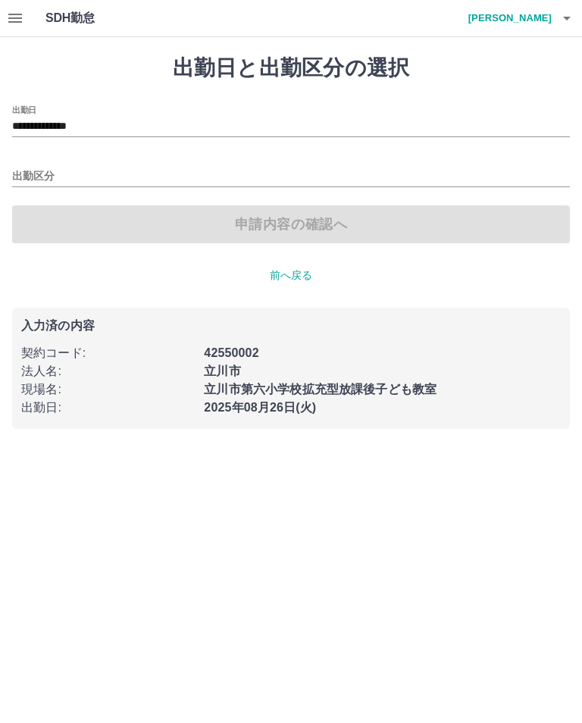
click at [43, 178] on input "出勤区分" at bounding box center [291, 176] width 558 height 19
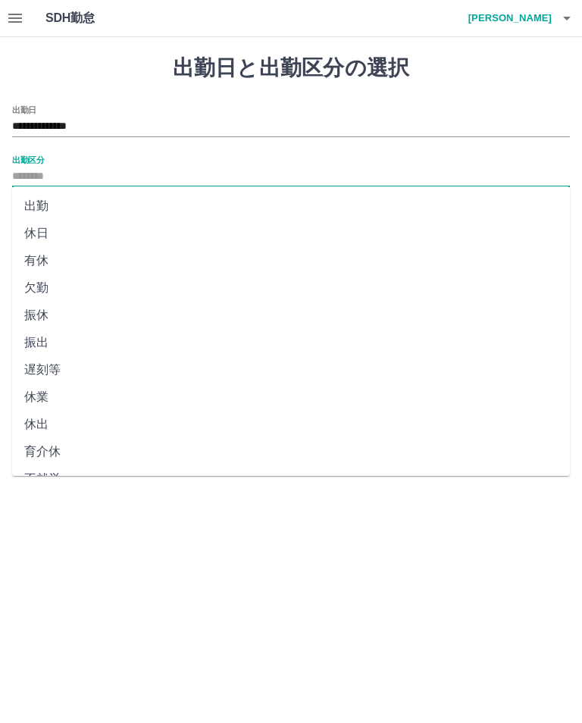
click at [39, 208] on li "出勤" at bounding box center [291, 205] width 558 height 27
type input "**"
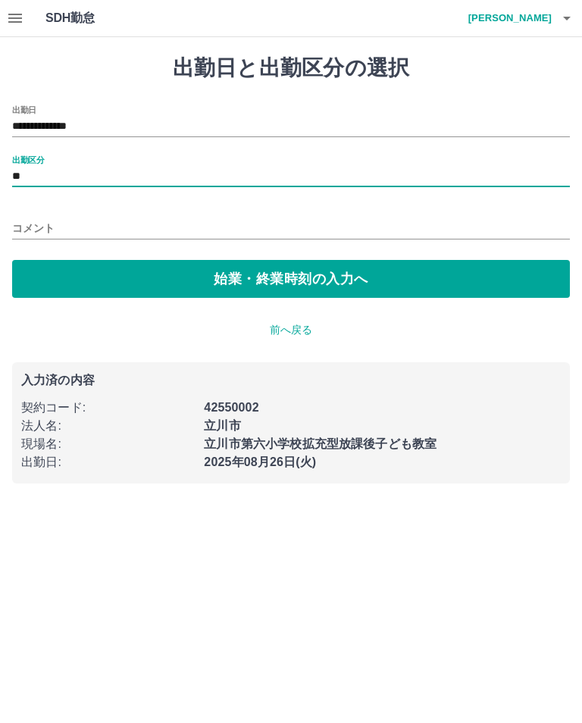
click at [288, 284] on button "始業・終業時刻の入力へ" at bounding box center [291, 279] width 558 height 38
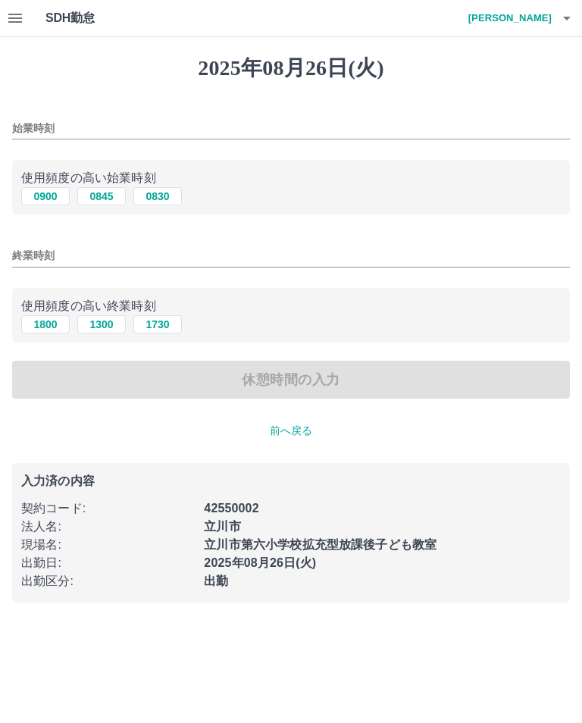
click at [106, 195] on button "0845" at bounding box center [101, 196] width 48 height 18
type input "****"
click at [106, 330] on button "1300" at bounding box center [101, 324] width 48 height 18
type input "****"
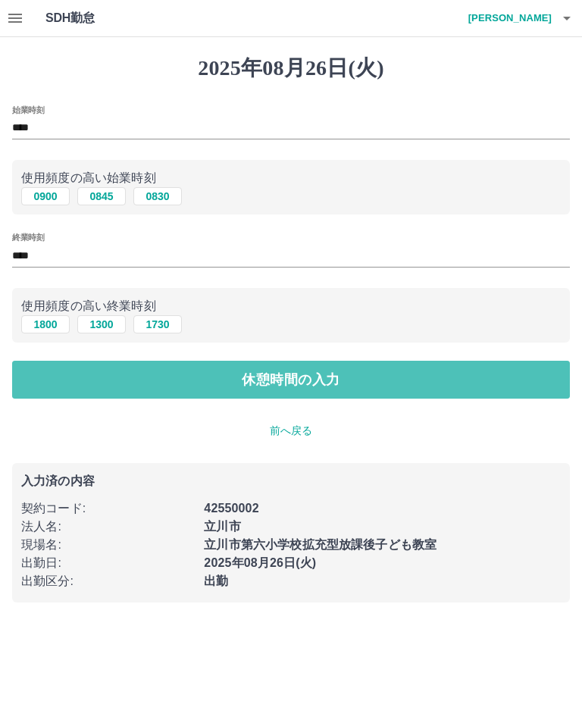
click at [289, 384] on button "休憩時間の入力" at bounding box center [291, 380] width 558 height 38
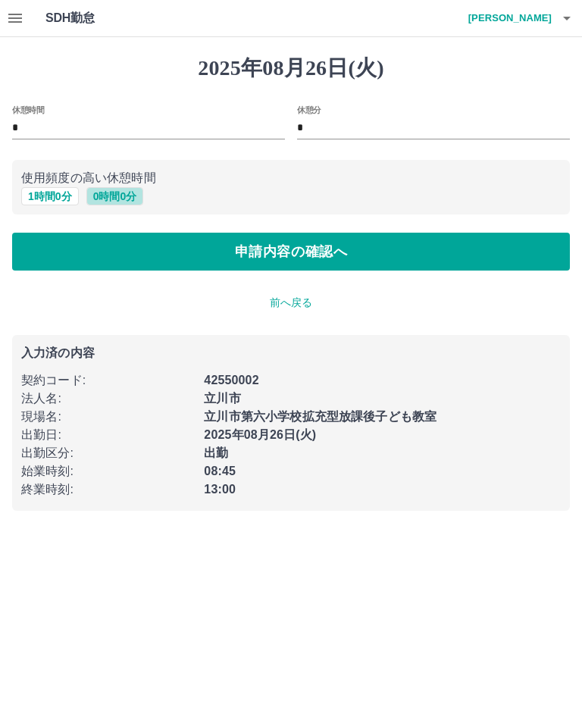
click at [124, 202] on button "0 時間 0 分" at bounding box center [115, 196] width 58 height 18
click at [283, 254] on button "申請内容の確認へ" at bounding box center [291, 252] width 558 height 38
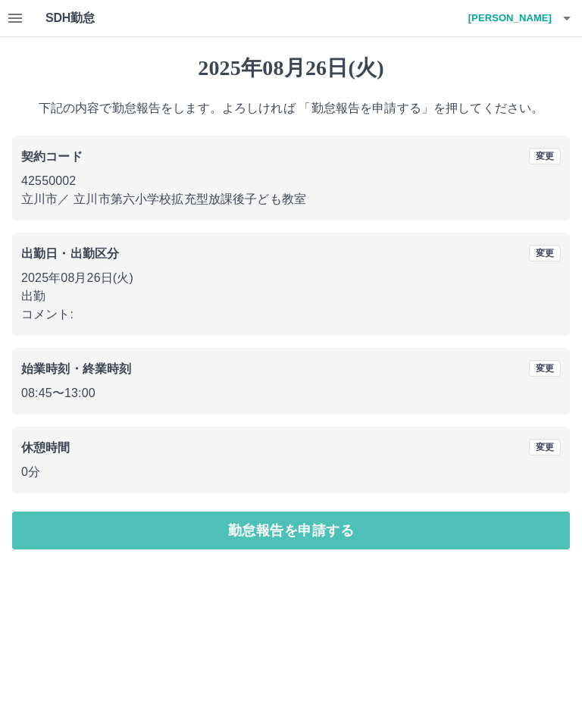
click at [292, 529] on button "勤怠報告を申請する" at bounding box center [291, 530] width 558 height 38
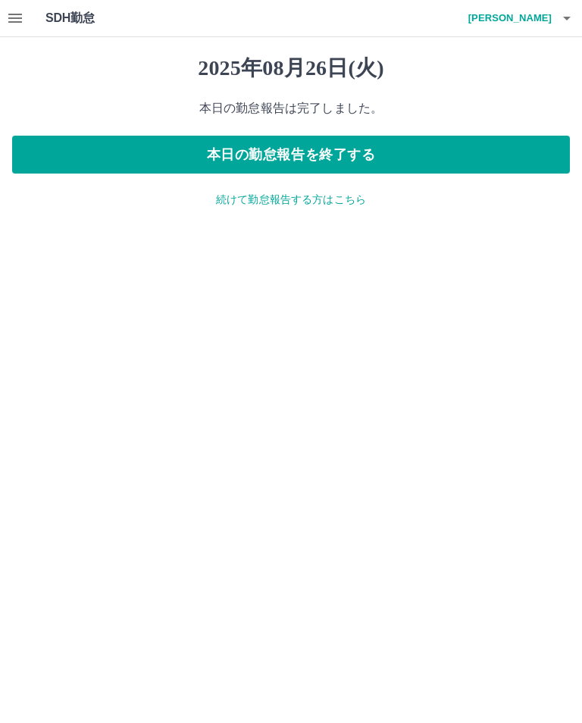
click at [13, 19] on icon "button" at bounding box center [15, 18] width 14 height 9
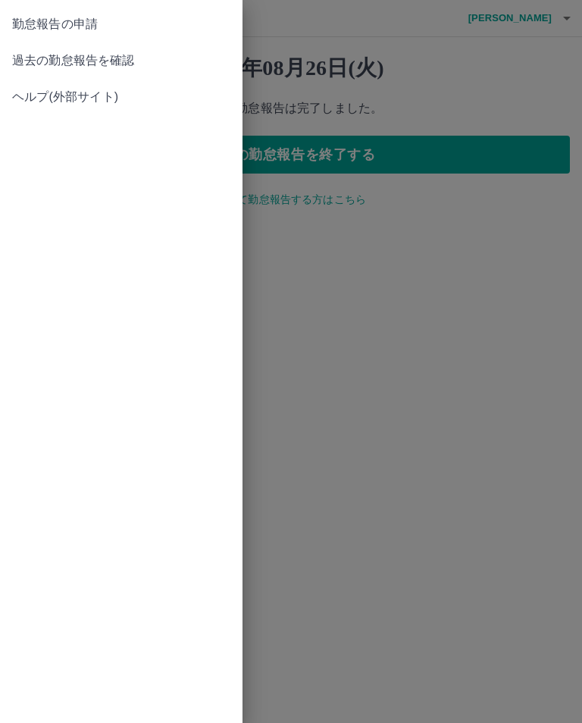
click at [116, 57] on span "過去の勤怠報告を確認" at bounding box center [121, 61] width 218 height 18
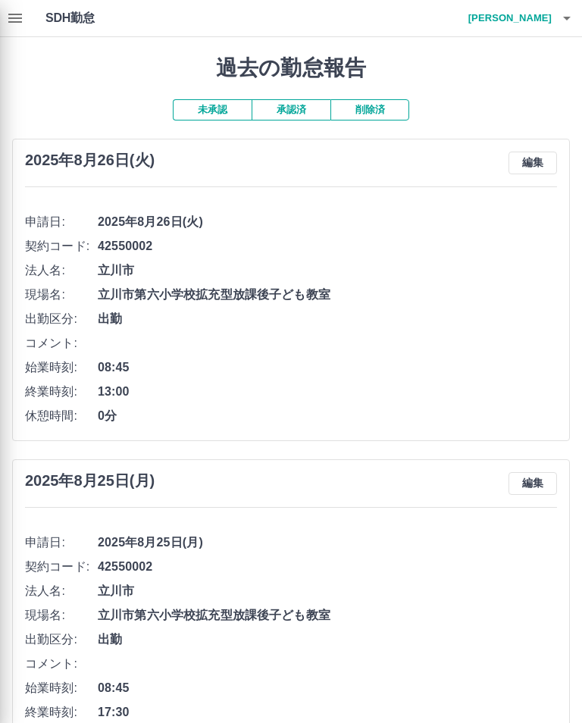
click at [560, 19] on div at bounding box center [291, 361] width 582 height 723
click at [567, 20] on div at bounding box center [291, 361] width 582 height 723
click at [531, 17] on div at bounding box center [291, 361] width 582 height 723
click at [571, 22] on div at bounding box center [291, 361] width 582 height 723
click at [552, 23] on div at bounding box center [291, 361] width 582 height 723
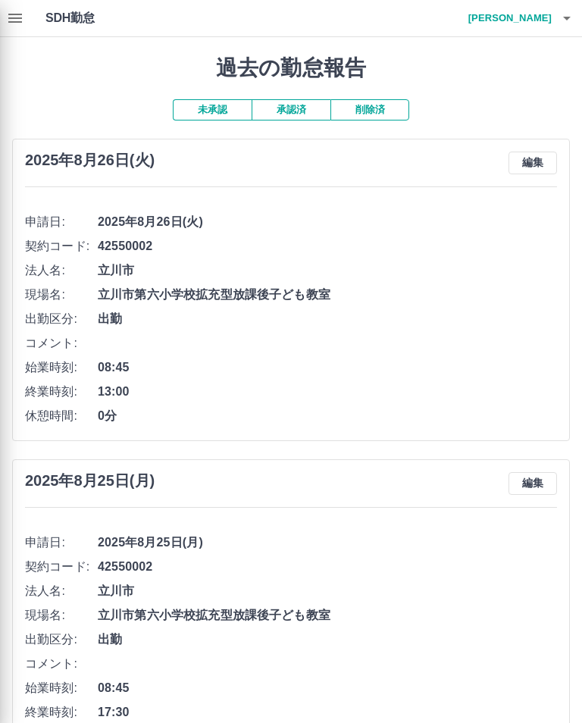
click at [402, 381] on div at bounding box center [291, 361] width 582 height 723
click at [565, 19] on div at bounding box center [291, 361] width 582 height 723
click at [535, 18] on div at bounding box center [291, 361] width 582 height 723
click at [521, 17] on div at bounding box center [291, 361] width 582 height 723
click at [21, 16] on div at bounding box center [291, 361] width 582 height 723
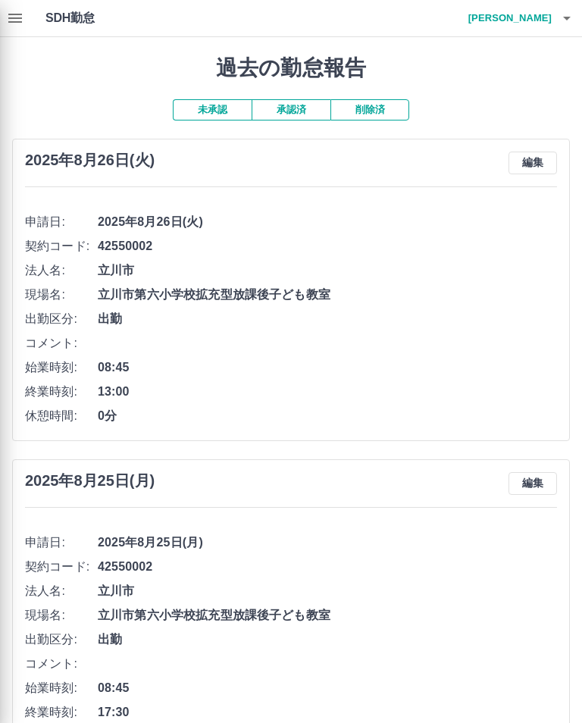
click at [10, 21] on div at bounding box center [291, 361] width 582 height 723
click at [555, 30] on div at bounding box center [291, 361] width 582 height 723
click at [545, 20] on div at bounding box center [291, 361] width 582 height 723
click at [546, 20] on div at bounding box center [291, 361] width 582 height 723
click at [544, 22] on div at bounding box center [291, 361] width 582 height 723
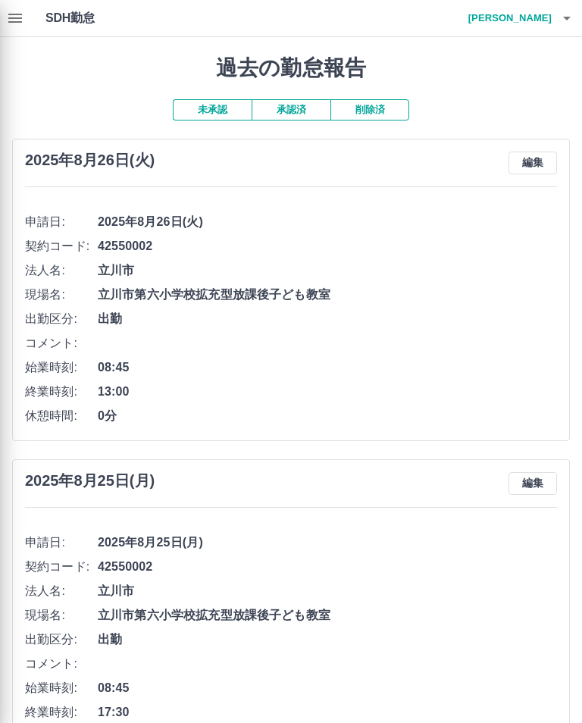
click at [521, 21] on div at bounding box center [291, 361] width 582 height 723
click at [565, 23] on div at bounding box center [291, 361] width 582 height 723
click at [9, 24] on div at bounding box center [291, 361] width 582 height 723
click at [531, 21] on div at bounding box center [291, 361] width 582 height 723
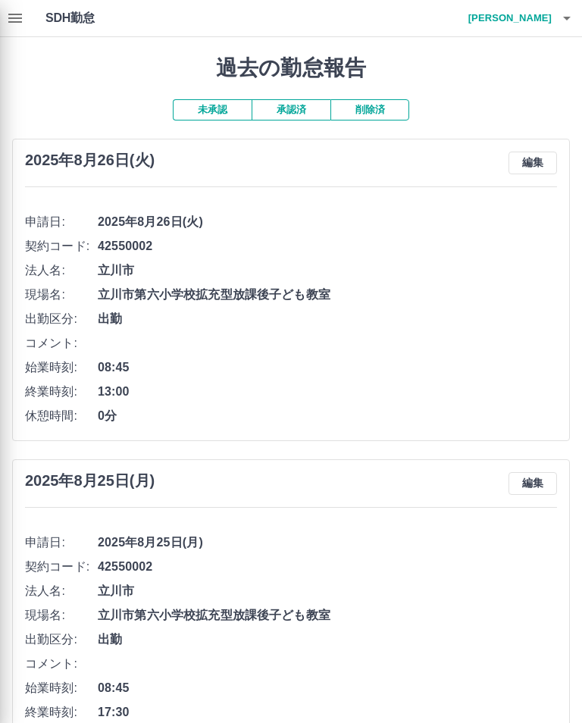
click at [561, 23] on div at bounding box center [291, 361] width 582 height 723
click at [554, 22] on div at bounding box center [291, 361] width 582 height 723
click at [553, 20] on div at bounding box center [291, 361] width 582 height 723
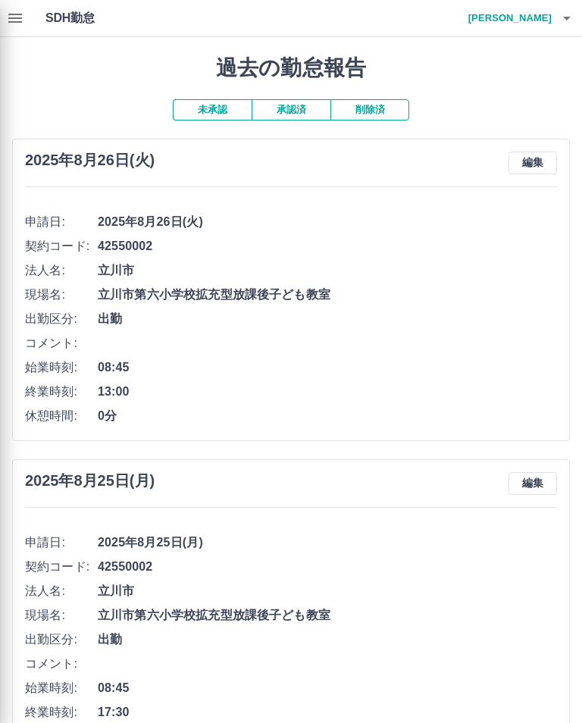
click at [524, 15] on div at bounding box center [291, 361] width 582 height 723
click at [20, 30] on div at bounding box center [291, 361] width 582 height 723
click at [16, 16] on div at bounding box center [291, 361] width 582 height 723
click at [15, 16] on div at bounding box center [291, 361] width 582 height 723
click at [24, 20] on div at bounding box center [291, 361] width 582 height 723
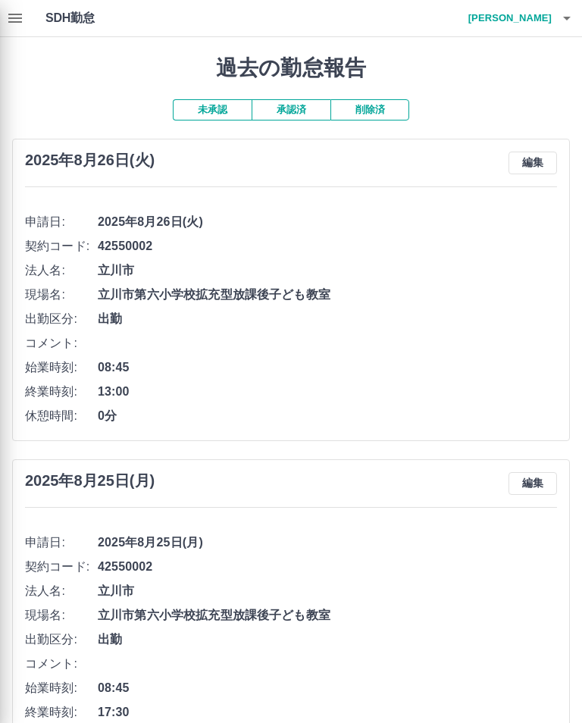
click at [67, 12] on div at bounding box center [291, 361] width 582 height 723
click at [379, 277] on div at bounding box center [291, 361] width 582 height 723
click at [378, 277] on div at bounding box center [291, 361] width 582 height 723
click at [568, 19] on div at bounding box center [291, 361] width 582 height 723
click at [511, 23] on div at bounding box center [291, 361] width 582 height 723
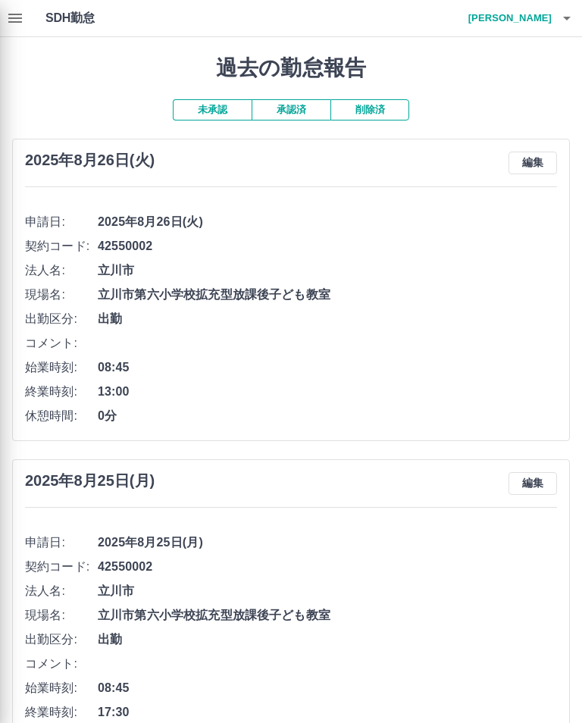
click at [463, 221] on div at bounding box center [291, 361] width 582 height 723
click at [568, 20] on div at bounding box center [291, 361] width 582 height 723
click at [12, 17] on div at bounding box center [291, 361] width 582 height 723
click at [534, 19] on div at bounding box center [291, 361] width 582 height 723
click at [551, 25] on div at bounding box center [291, 361] width 582 height 723
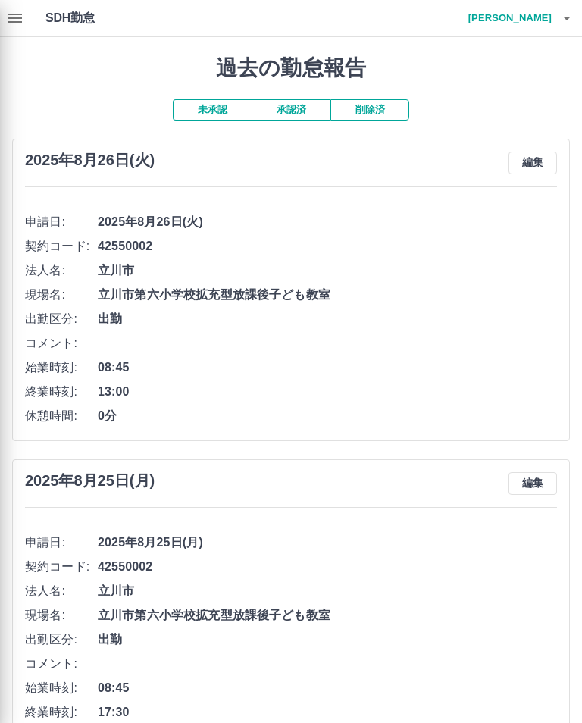
click at [383, 478] on div at bounding box center [291, 361] width 582 height 723
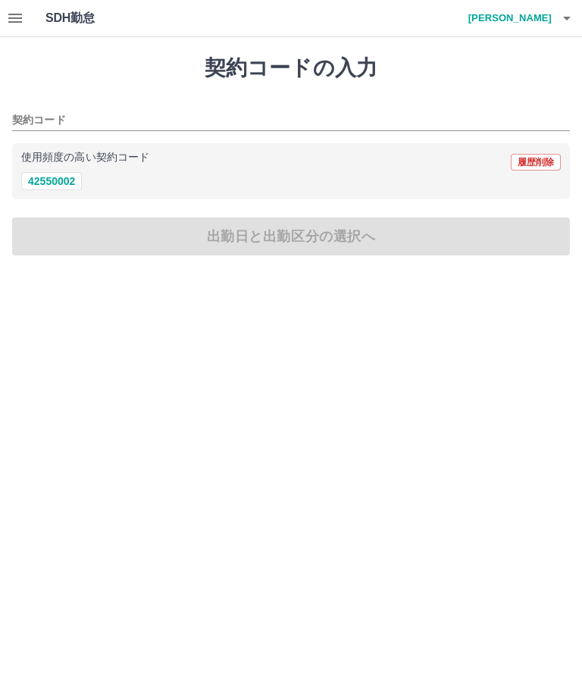
click at [554, 23] on button "button" at bounding box center [567, 18] width 30 height 36
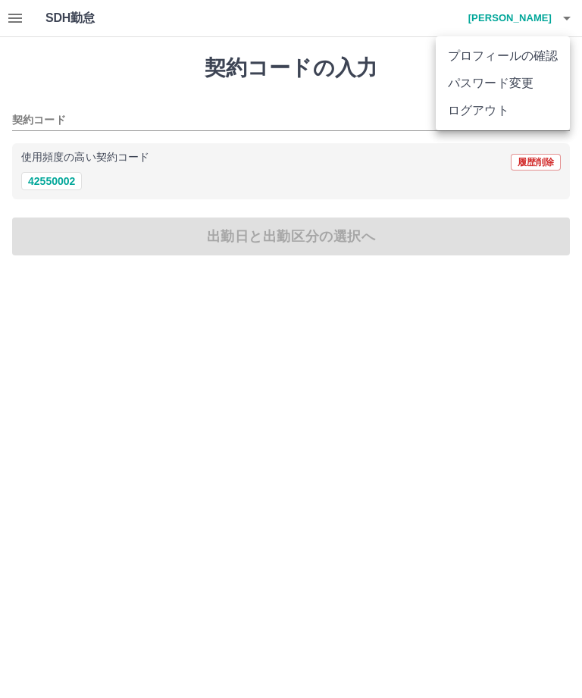
click at [483, 115] on li "ログアウト" at bounding box center [503, 110] width 134 height 27
